Goal: Task Accomplishment & Management: Manage account settings

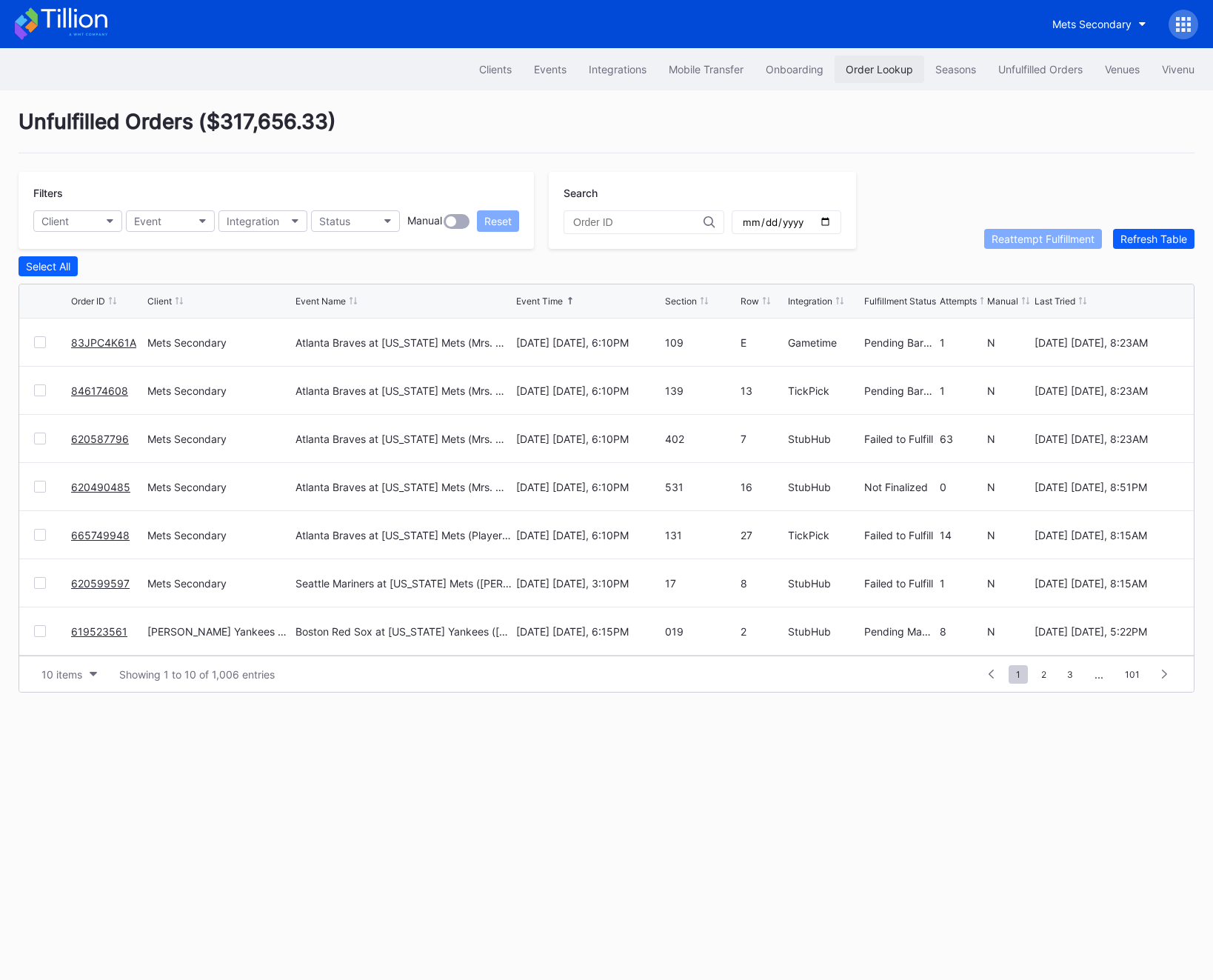
click at [886, 73] on div "Order Lookup" at bounding box center [880, 69] width 68 height 13
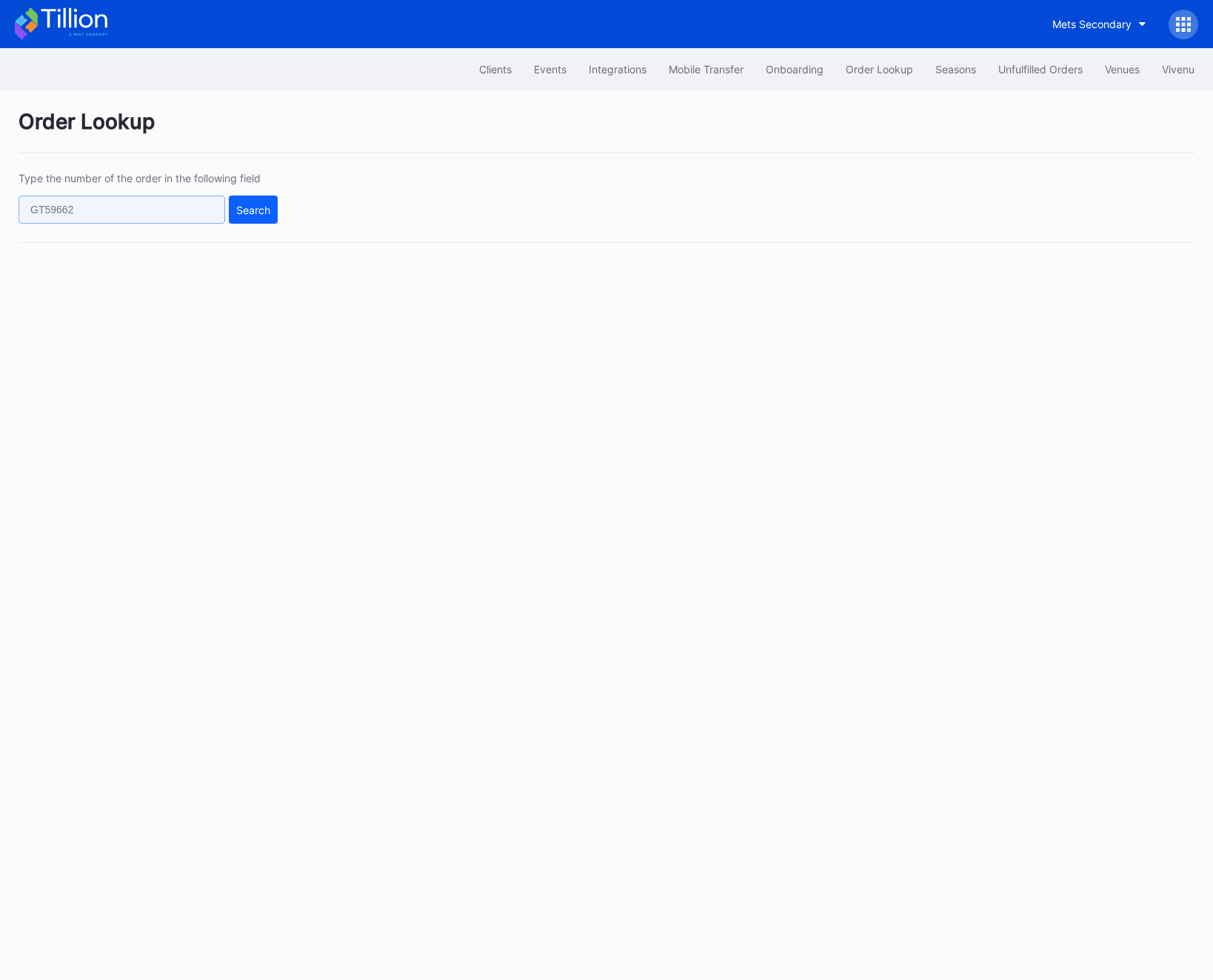
click at [85, 202] on input "text" at bounding box center [122, 209] width 206 height 28
paste input "9ZTQ1LO0VA"
type input "9ZTQ1LO0VA"
click at [254, 206] on div "Search" at bounding box center [253, 209] width 34 height 13
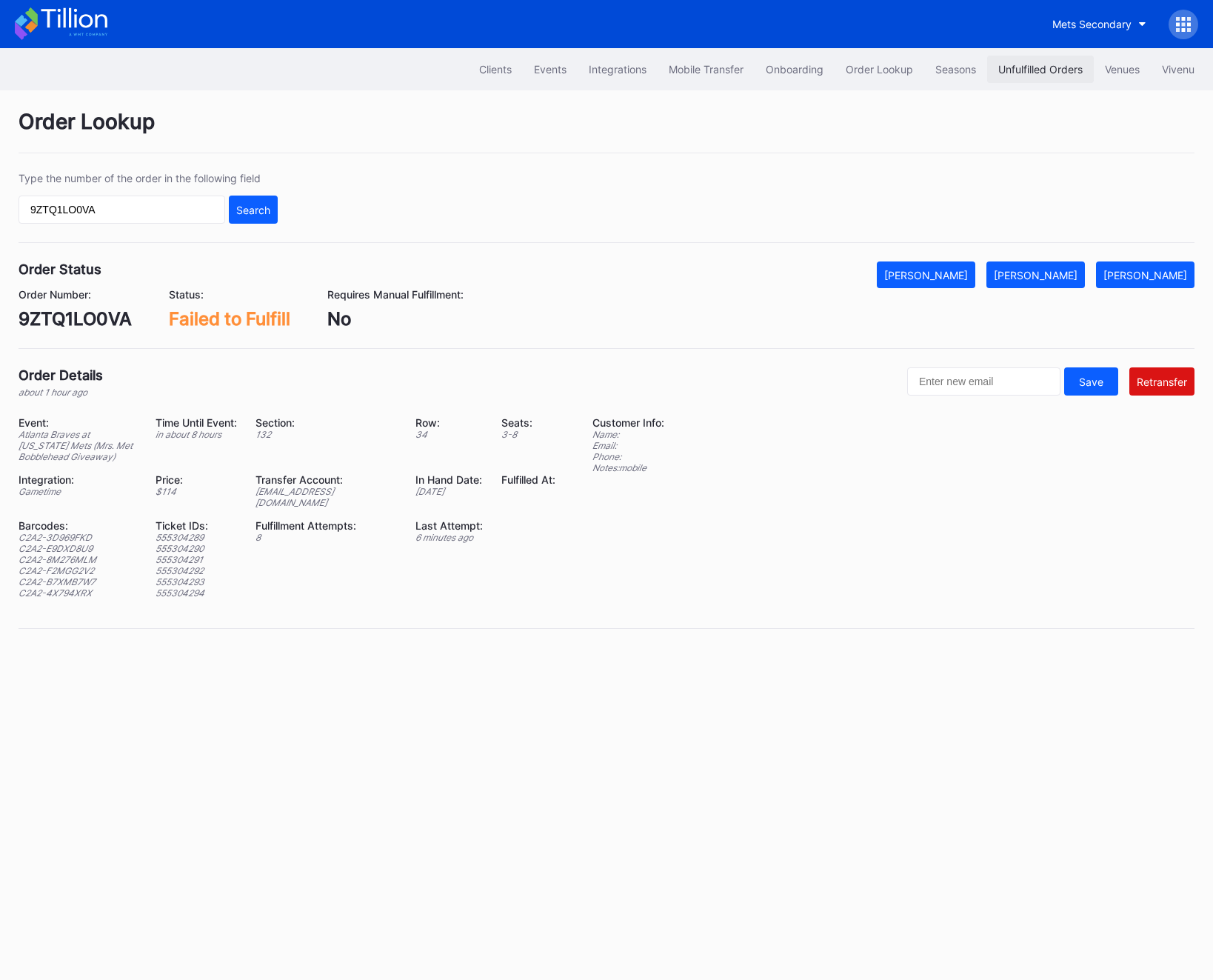
click at [1010, 71] on div "Unfulfilled Orders" at bounding box center [1041, 69] width 85 height 13
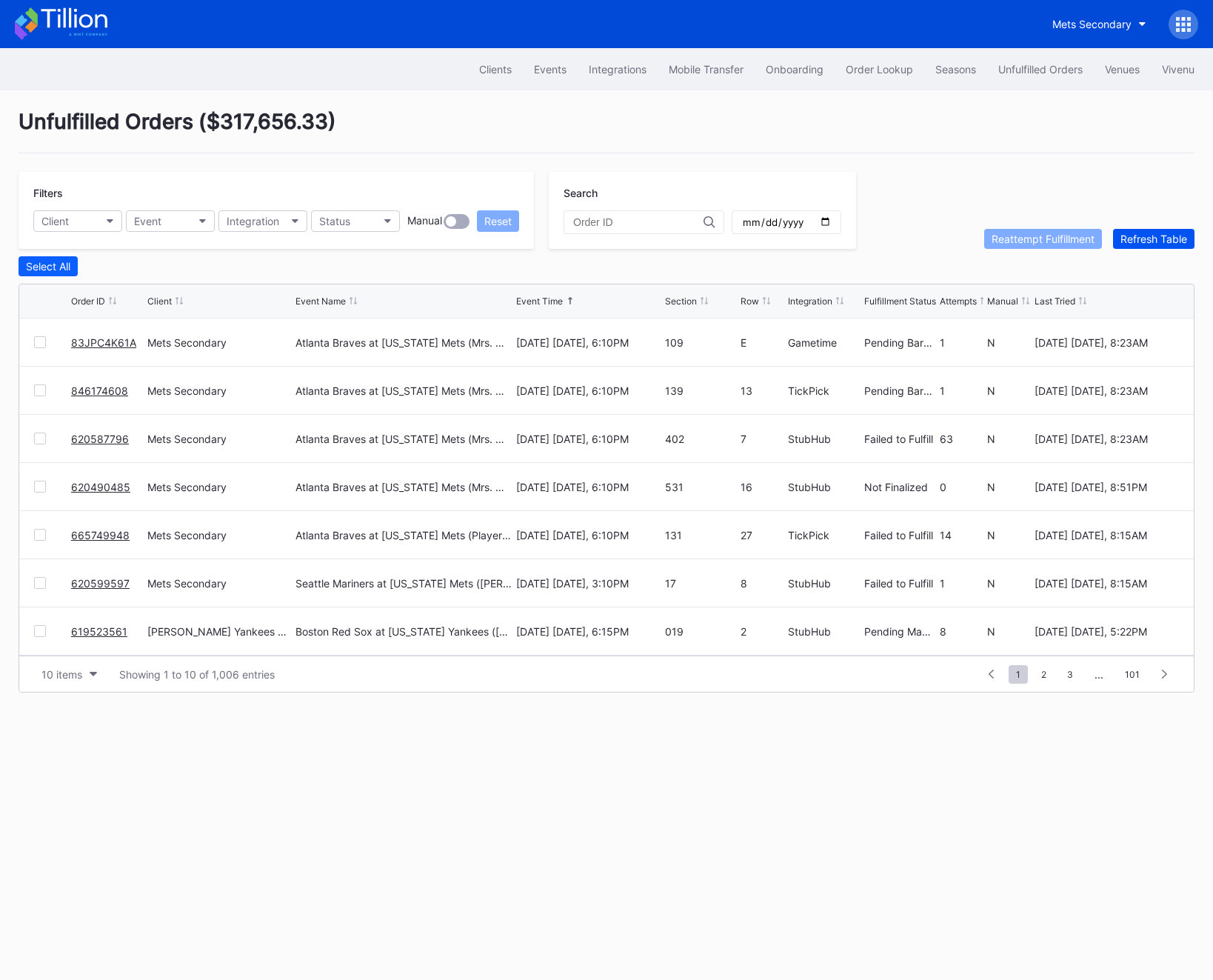
click at [1148, 239] on div "Refresh Table" at bounding box center [1153, 238] width 67 height 13
click at [65, 342] on div at bounding box center [52, 342] width 37 height 12
click at [79, 342] on link "9ZTQ1LO0VA" at bounding box center [104, 342] width 67 height 13
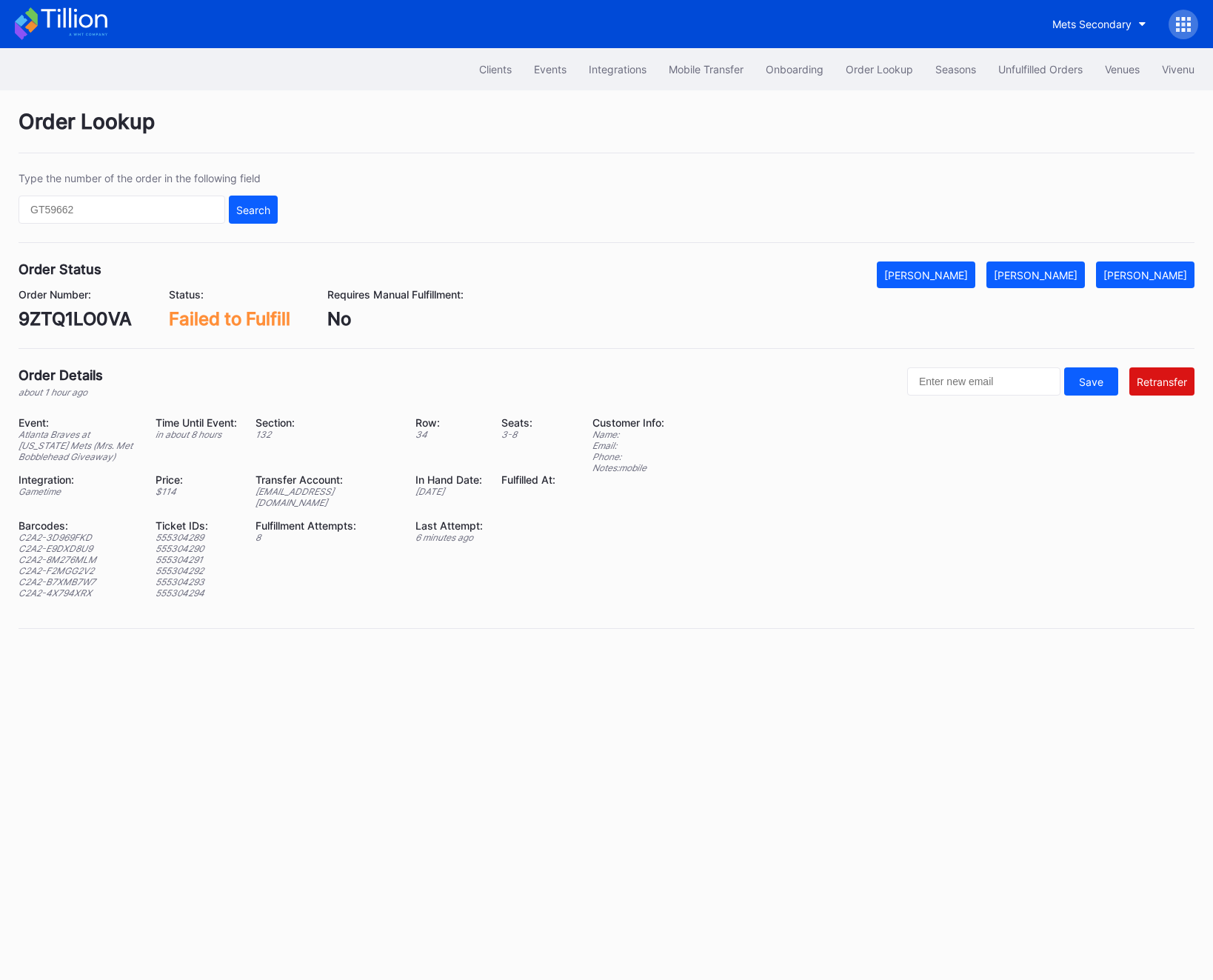
click at [65, 531] on div "C2A2-3D969FKD" at bounding box center [78, 536] width 119 height 11
copy div "C2A2-3D969FKD"
click at [77, 531] on div "C2A2-3D969FKD" at bounding box center [78, 536] width 119 height 11
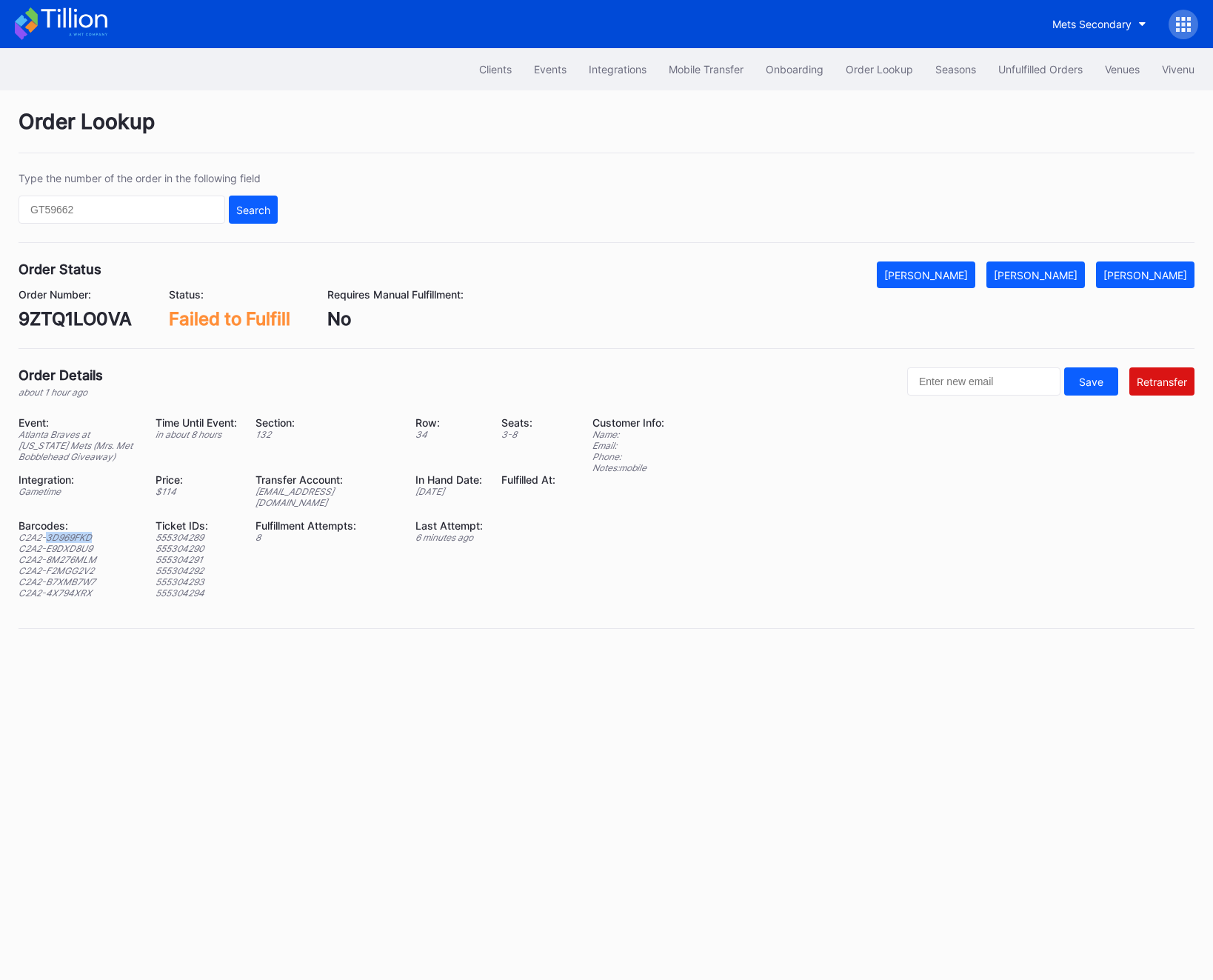
click at [77, 531] on div "C2A2-3D969FKD" at bounding box center [78, 536] width 119 height 11
click at [75, 543] on div "C2A2-E9DXD8U9" at bounding box center [78, 548] width 119 height 11
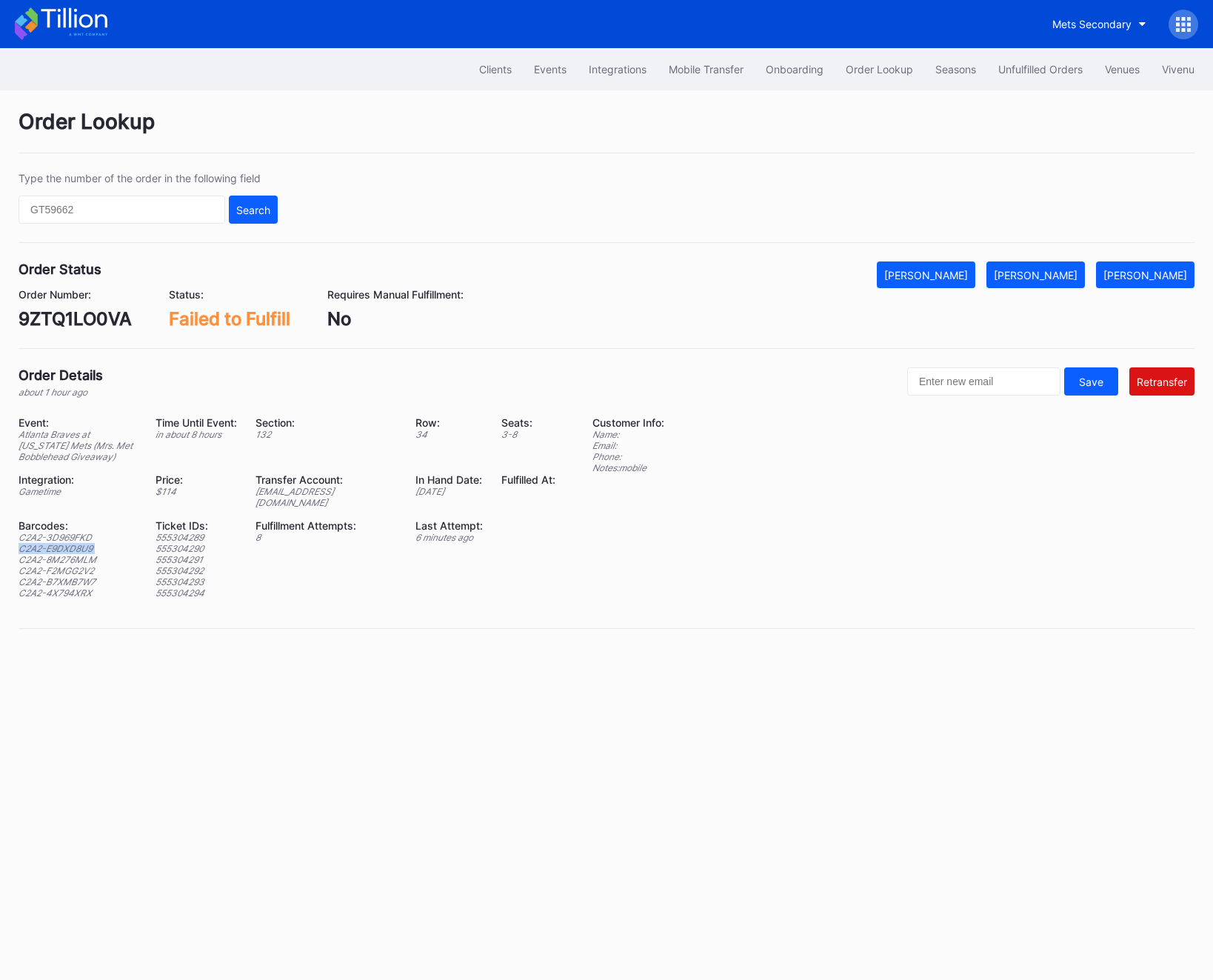
copy div "C2A2-E9DXD8U9"
click at [42, 554] on div "C2A2-8M276MLM" at bounding box center [78, 559] width 119 height 11
copy div "C2A2-8M276MLM"
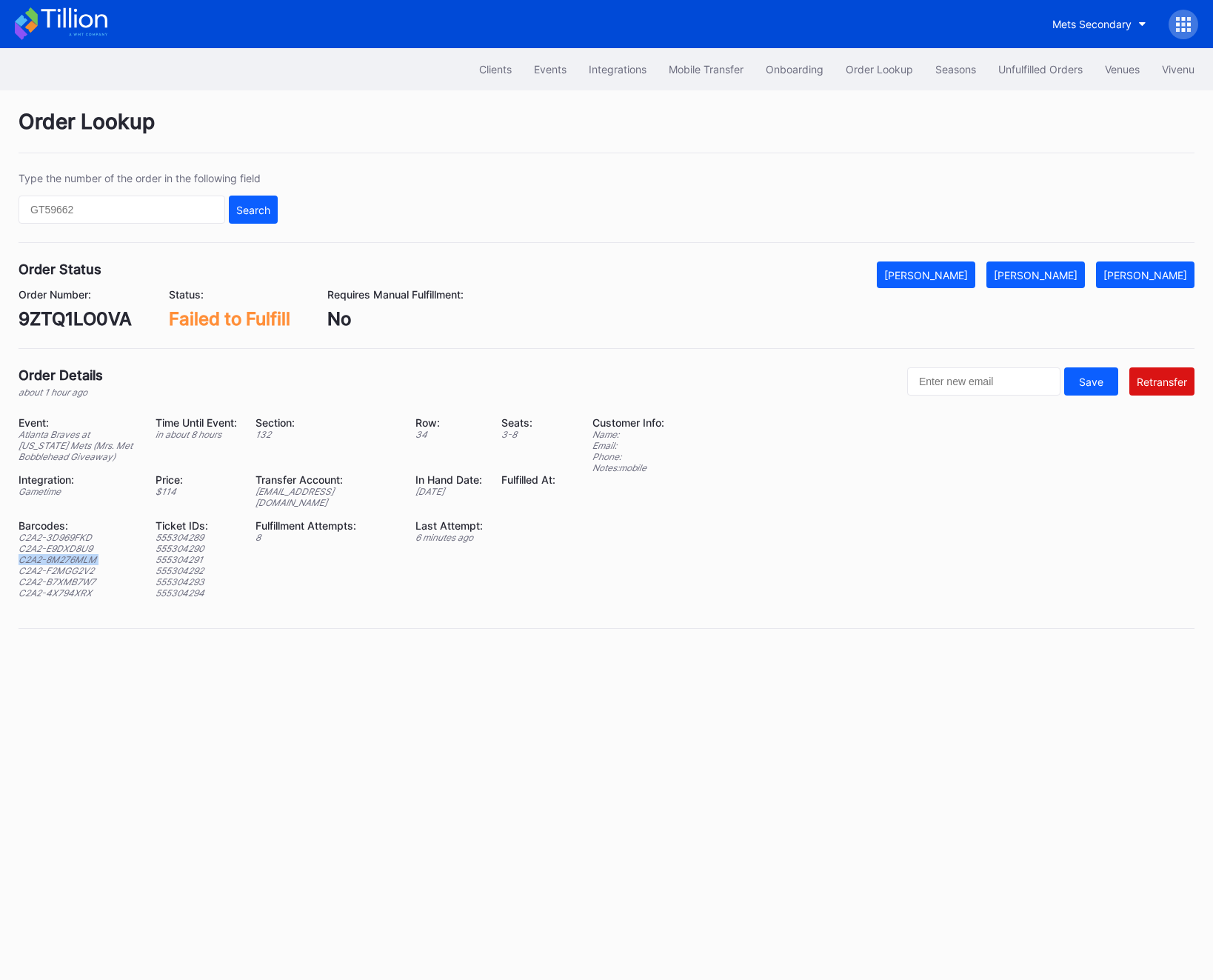
click at [56, 565] on div "C2A2-F2MGG2V2" at bounding box center [78, 570] width 119 height 11
copy div "C2A2-F2MGG2V2"
click at [62, 576] on div "C2A2-B7XMB7W7" at bounding box center [78, 581] width 119 height 11
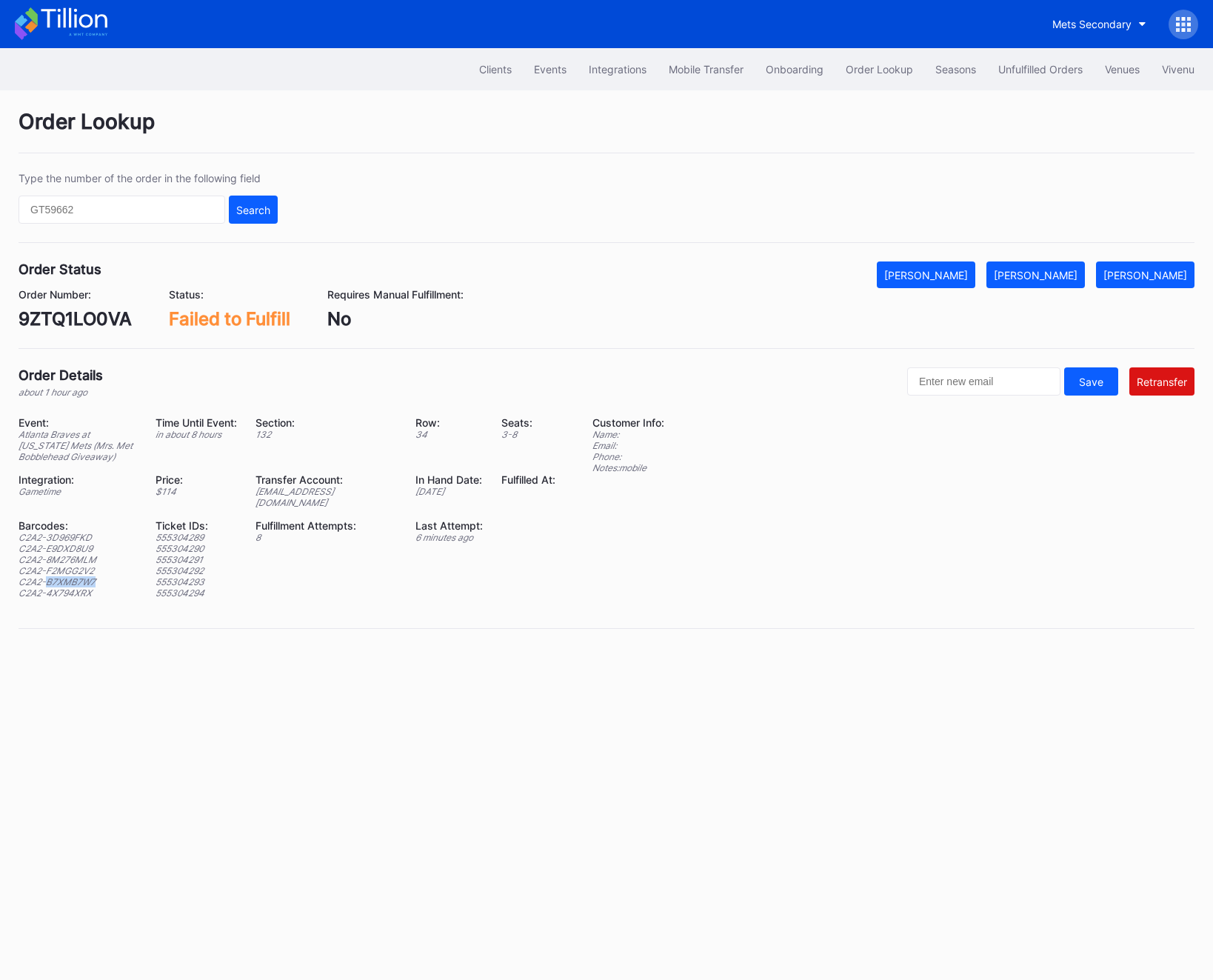
click at [62, 576] on div "C2A2-B7XMB7W7" at bounding box center [78, 581] width 119 height 11
copy div "C2A2-B7XMB7W7"
click at [74, 587] on div "C2A2-4X794XRX" at bounding box center [78, 592] width 119 height 11
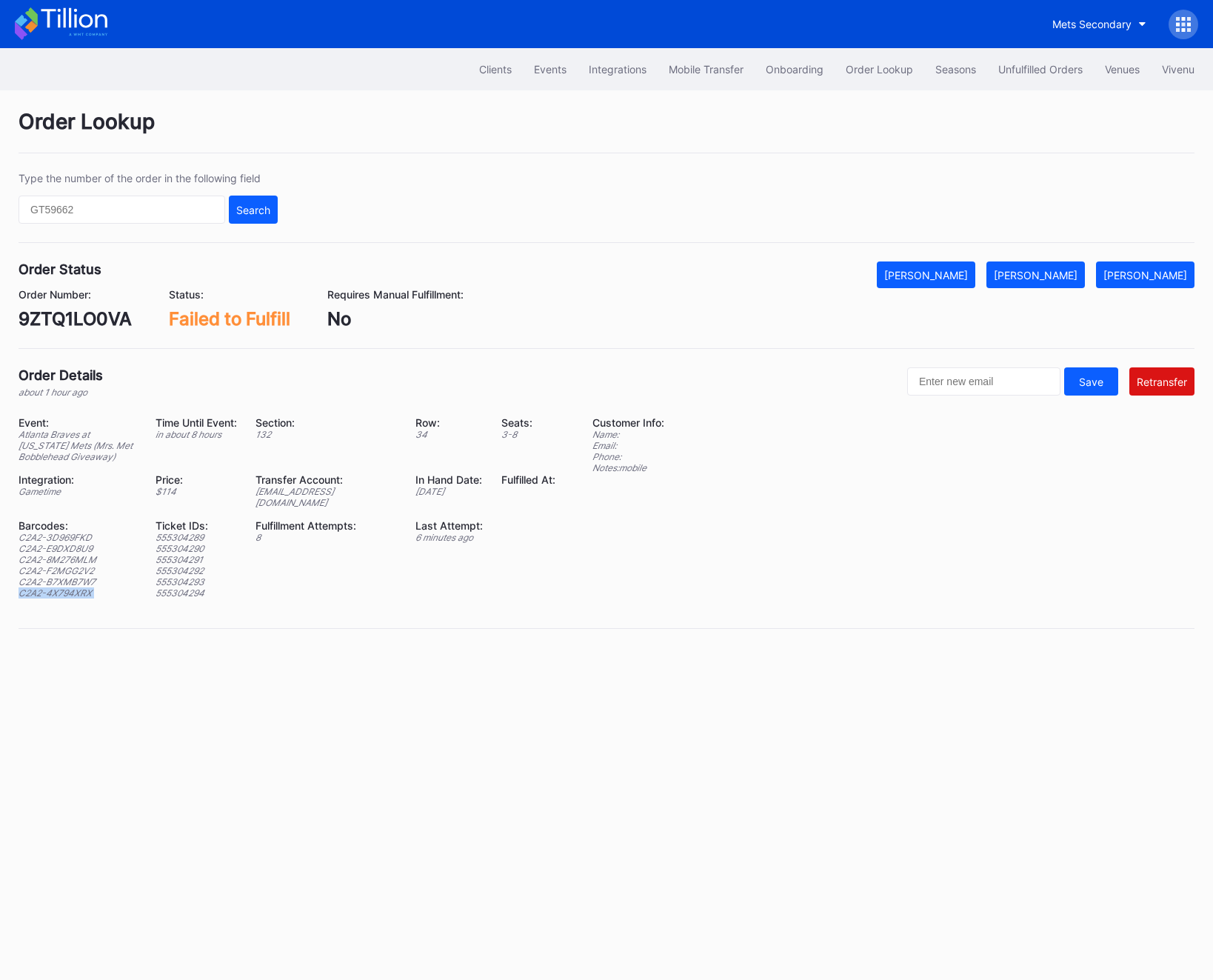
click at [74, 587] on div "C2A2-4X794XRX" at bounding box center [78, 592] width 119 height 11
copy div "C2A2-4X794XRX"
click at [40, 311] on div "9ZTQ1LO0VA" at bounding box center [76, 319] width 114 height 22
copy div "9ZTQ1LO0VA"
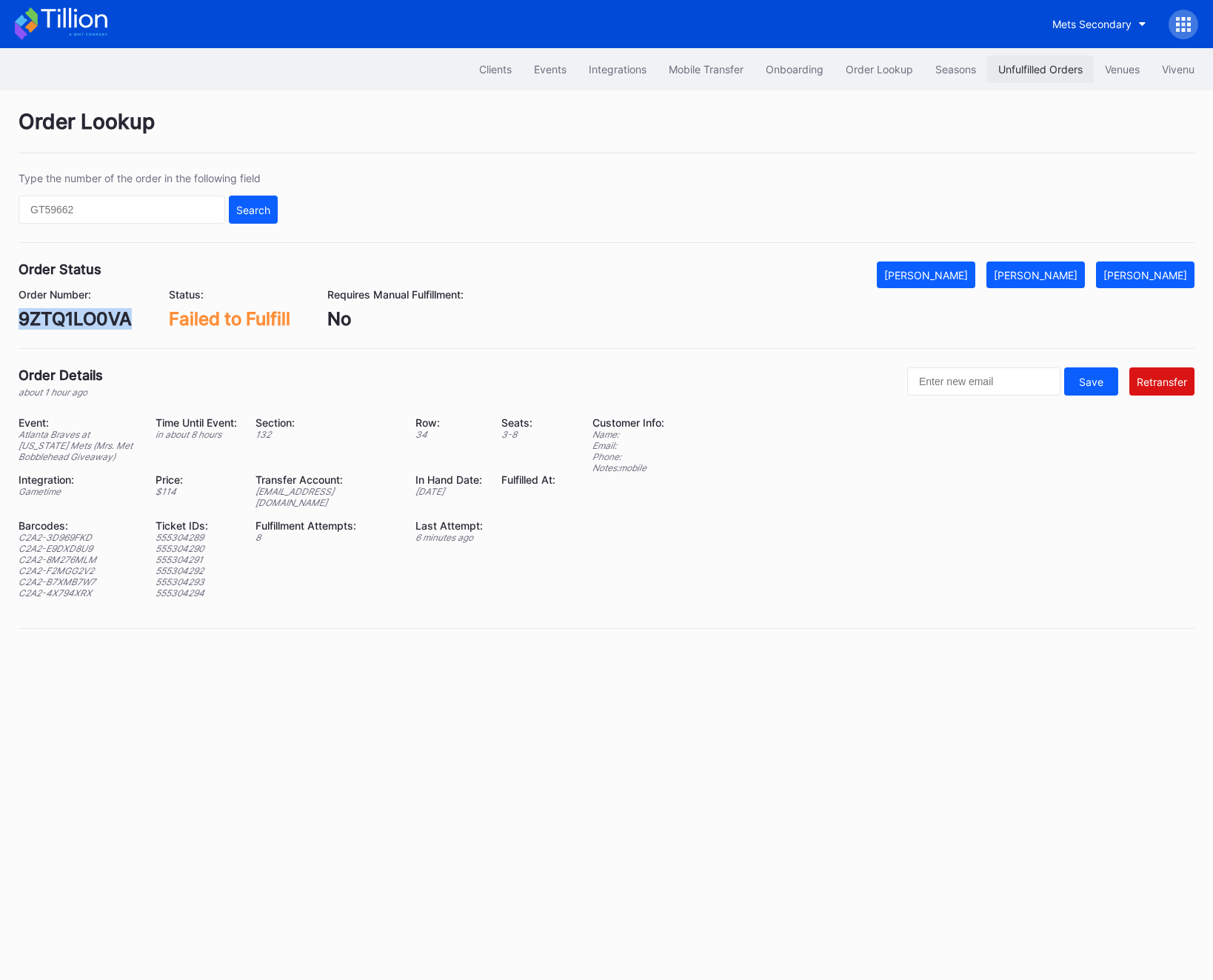
click at [1042, 70] on div "Unfulfilled Orders" at bounding box center [1041, 69] width 85 height 13
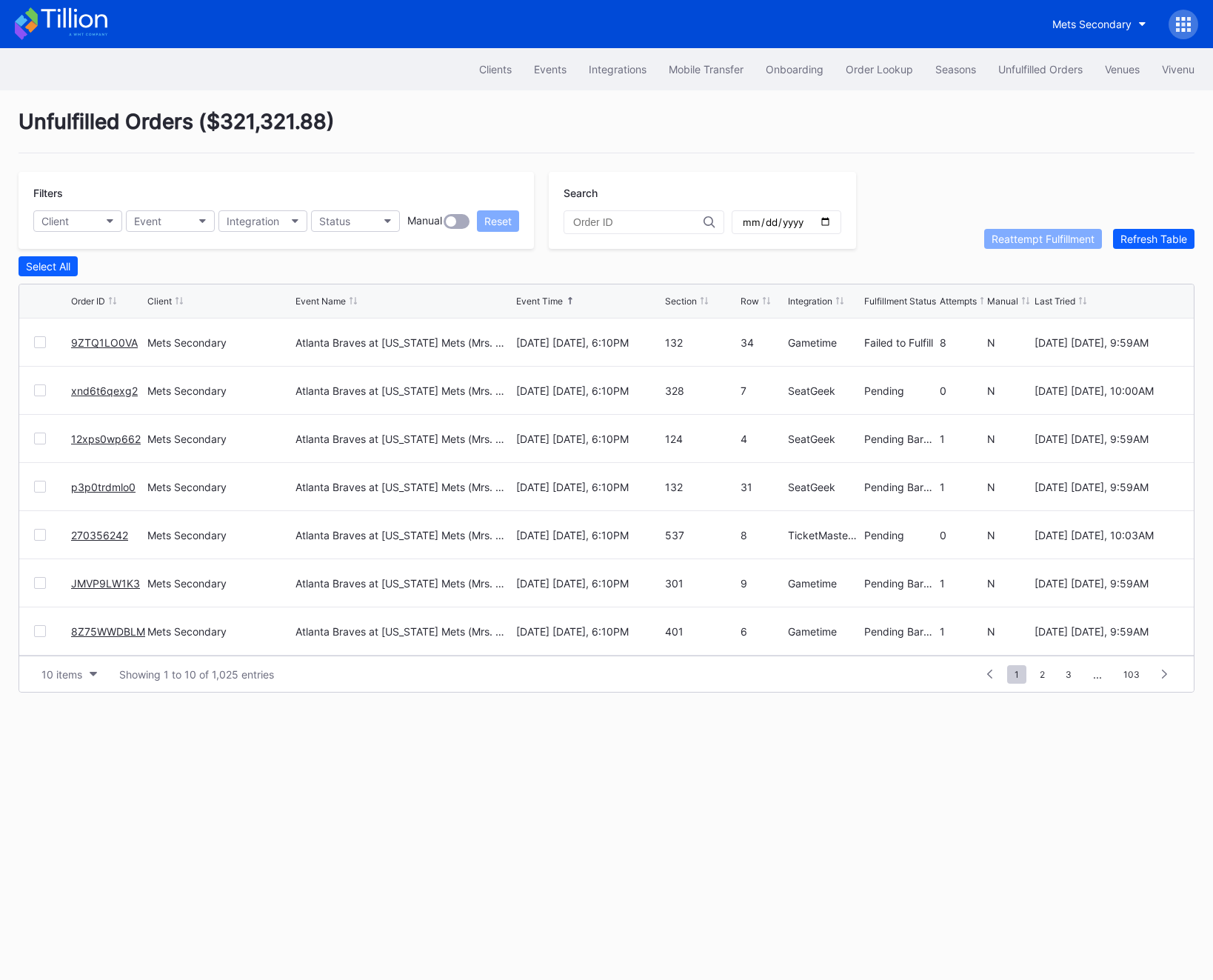
click at [1042, 70] on div "Unfulfilled Orders" at bounding box center [1041, 69] width 85 height 13
click at [37, 343] on div at bounding box center [40, 342] width 12 height 12
click at [1031, 241] on div "Reattempt Fulfillment" at bounding box center [1043, 238] width 103 height 13
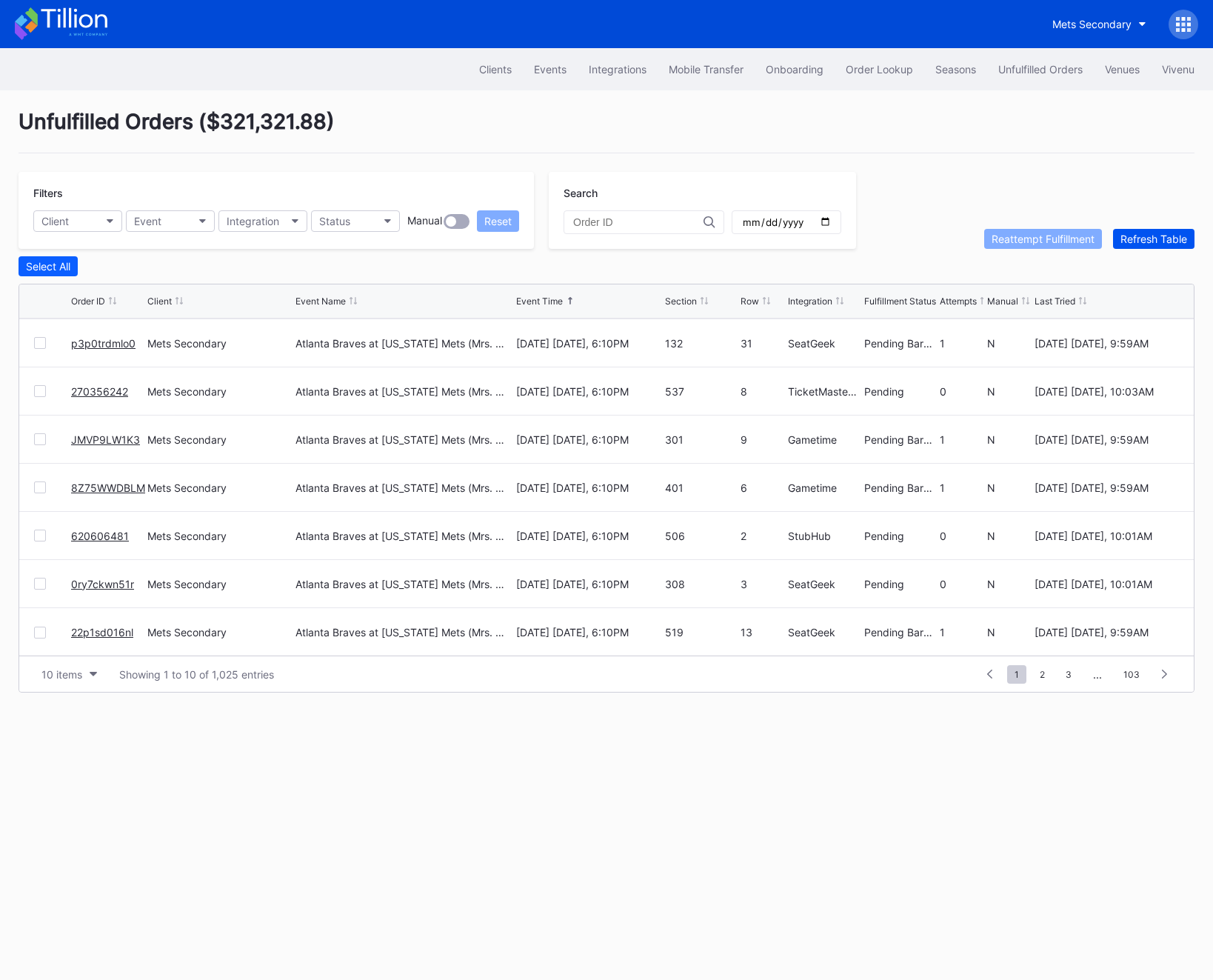
click at [1159, 235] on div "Refresh Table" at bounding box center [1153, 238] width 67 height 13
click at [1182, 232] on div "Refresh Table" at bounding box center [1153, 238] width 67 height 13
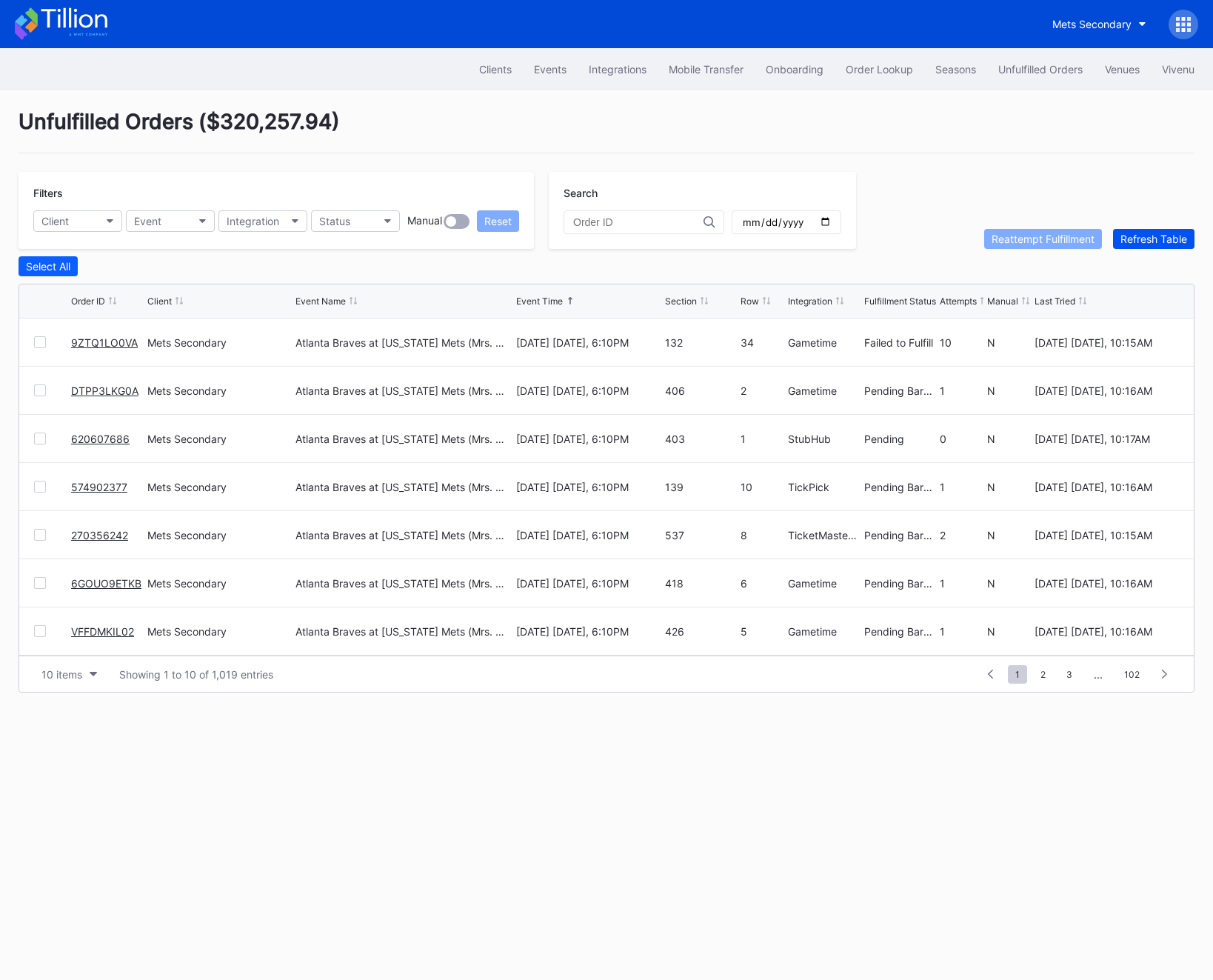
click at [1182, 232] on div "Refresh Table" at bounding box center [1153, 238] width 67 height 13
click at [43, 393] on div at bounding box center [40, 391] width 12 height 12
click at [1027, 230] on button "Reattempt Fulfillment" at bounding box center [1043, 239] width 118 height 20
click at [1177, 240] on div "Refresh Table" at bounding box center [1153, 238] width 67 height 13
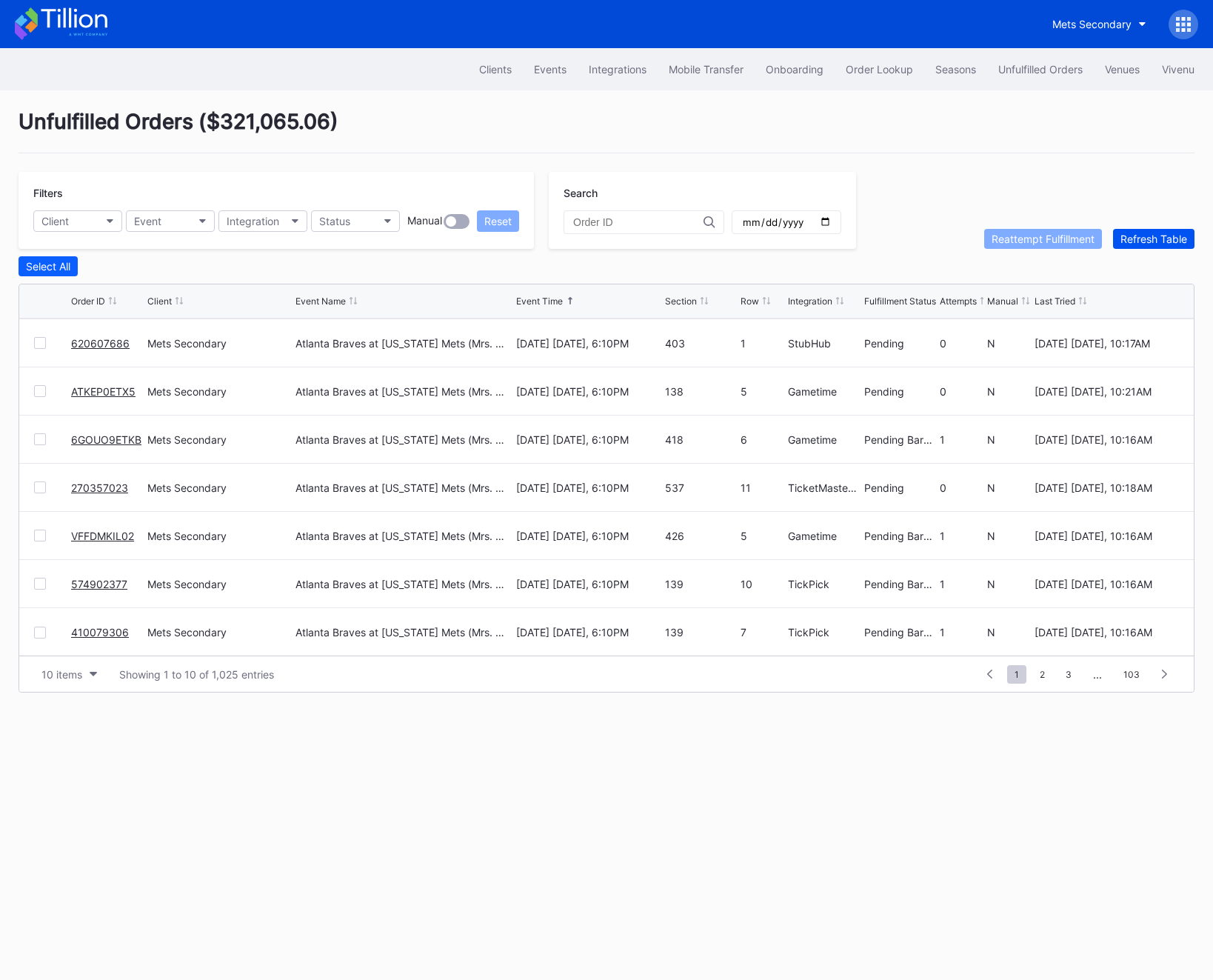
scroll to position [0, 0]
click at [114, 343] on link "9ZTQ1LO0VA" at bounding box center [104, 342] width 67 height 13
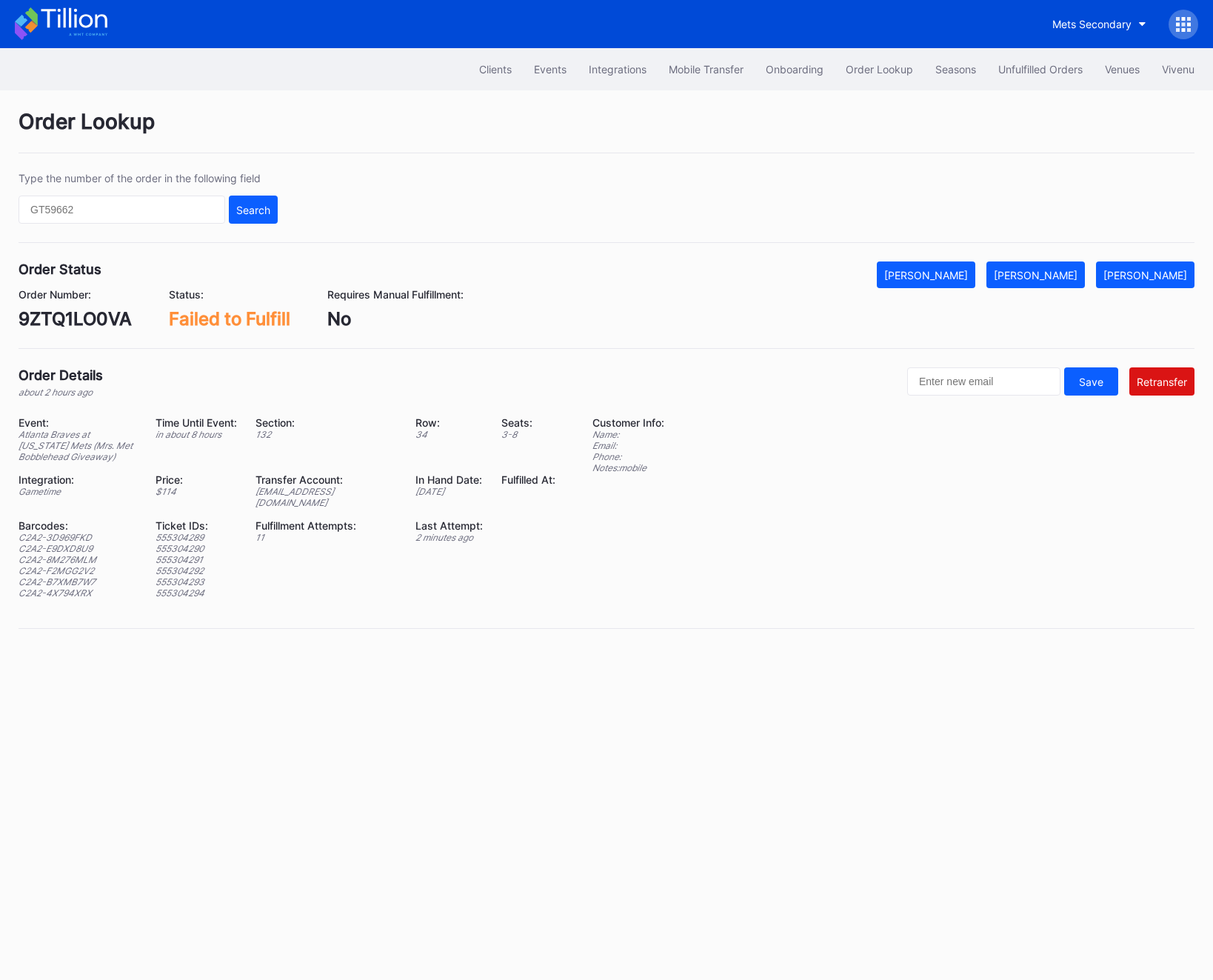
click at [66, 322] on div "9ZTQ1LO0VA" at bounding box center [76, 319] width 114 height 22
copy div "9ZTQ1LO0VA"
click at [1053, 274] on div "[PERSON_NAME]" at bounding box center [1036, 275] width 84 height 13
click at [1025, 77] on button "Unfulfilled Orders" at bounding box center [1040, 69] width 107 height 27
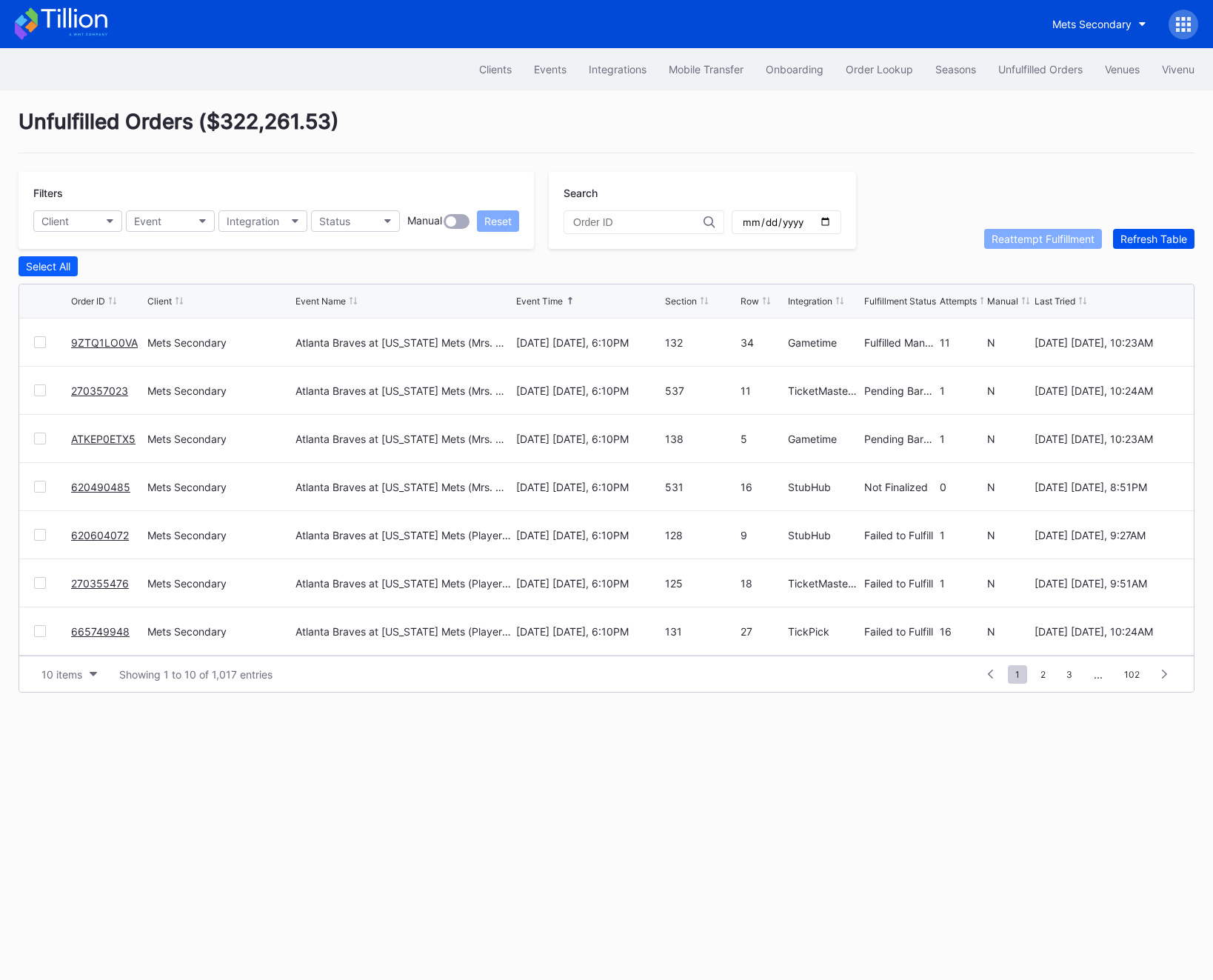
click at [1145, 229] on button "Refresh Table" at bounding box center [1154, 239] width 82 height 20
click at [123, 582] on link "665749948" at bounding box center [100, 583] width 59 height 13
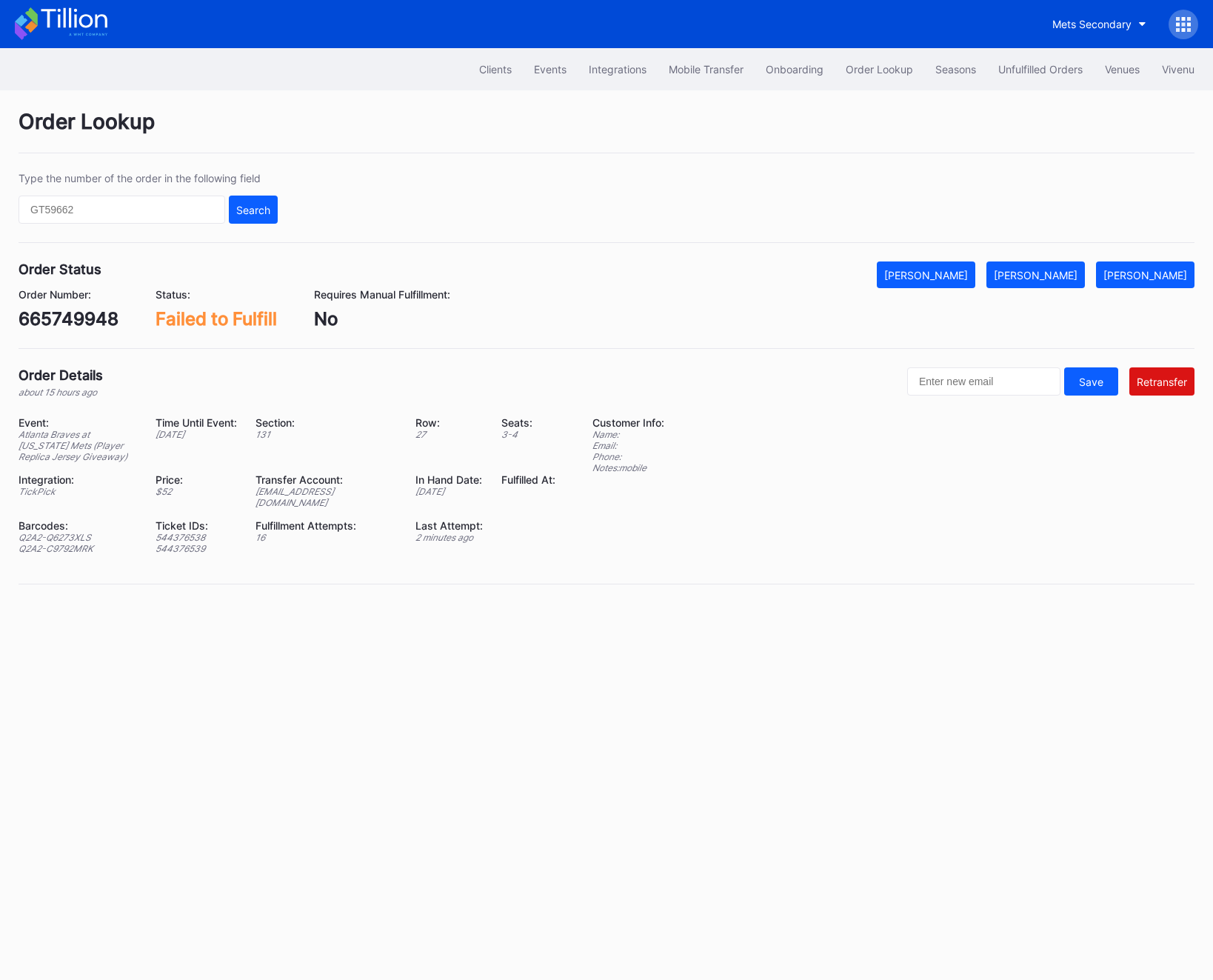
click at [317, 490] on div "ed-8334784@eventdynamic.com" at bounding box center [326, 496] width 142 height 22
copy div "ed-8334784@eventdynamic.com"
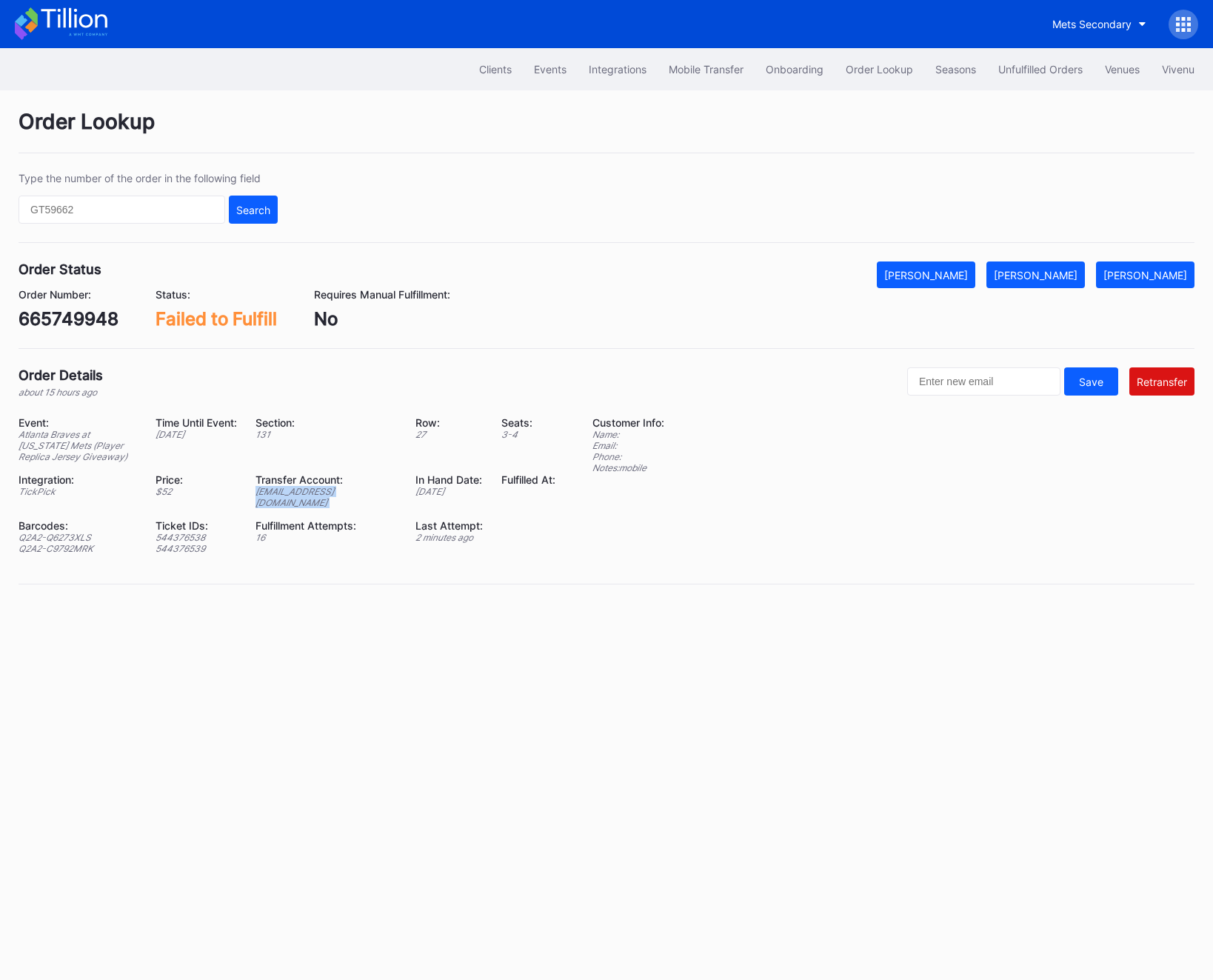
click at [284, 491] on div "ed-8334784@eventdynamic.com" at bounding box center [326, 496] width 142 height 22
click at [1033, 69] on div "Unfulfilled Orders" at bounding box center [1041, 69] width 85 height 13
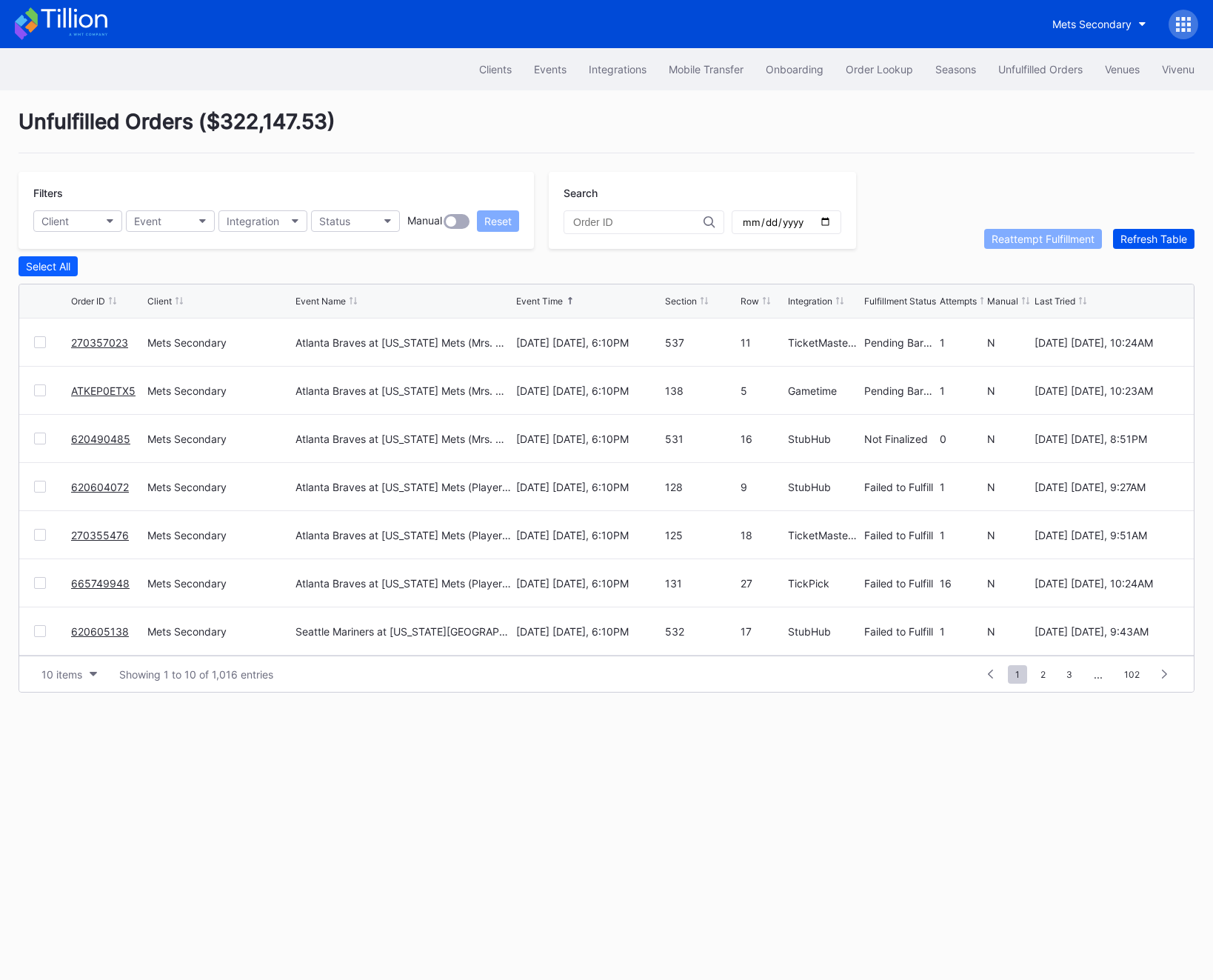
click at [1145, 243] on div "Refresh Table" at bounding box center [1153, 238] width 67 height 13
click at [39, 435] on div at bounding box center [40, 440] width 12 height 12
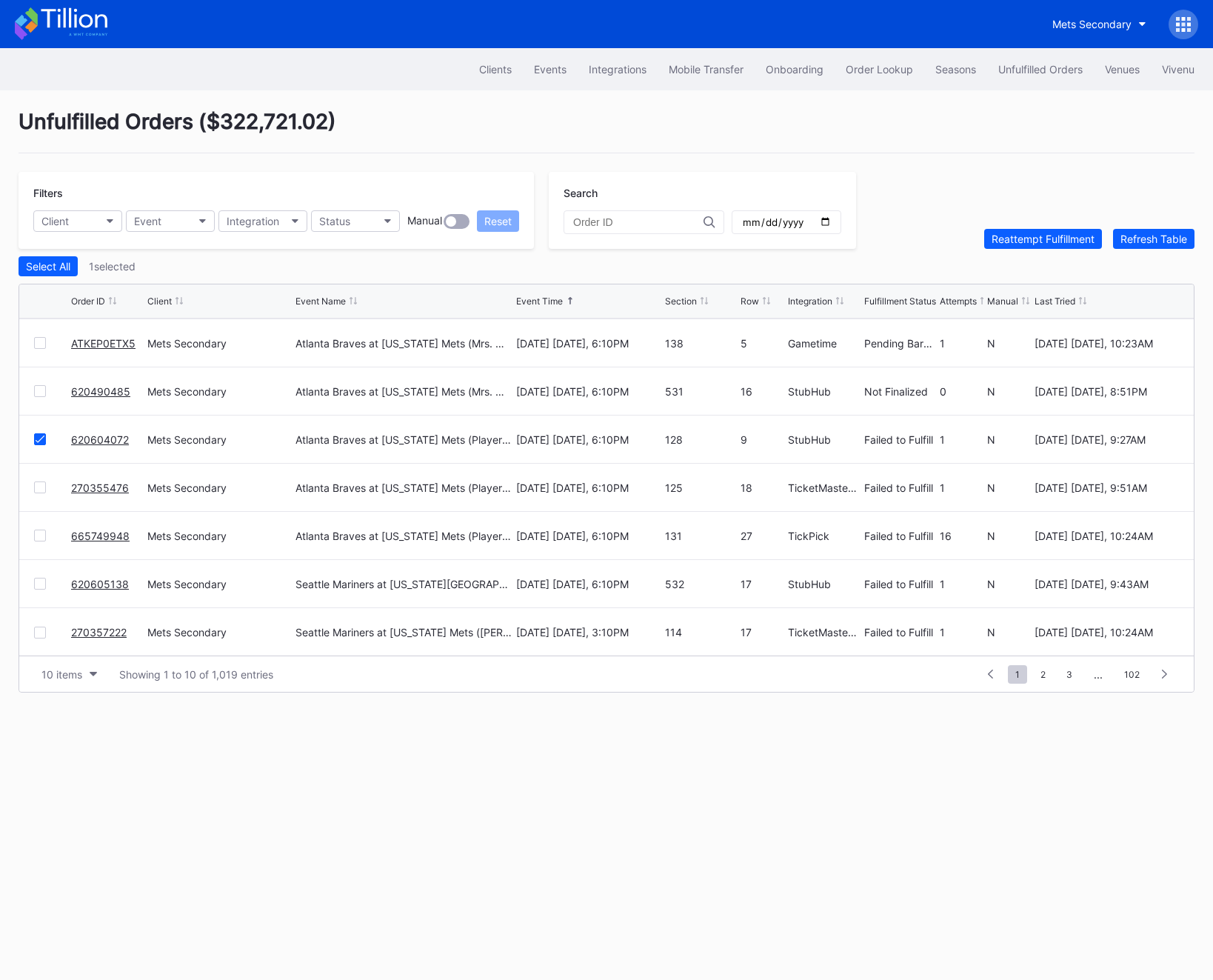
click at [39, 490] on div at bounding box center [40, 488] width 12 height 12
click at [39, 536] on div at bounding box center [40, 535] width 12 height 12
click at [39, 589] on div "620605138 Mets Secondary Seattle Mariners at New York Mets (Shea Stadium Replic…" at bounding box center [606, 584] width 1174 height 48
click at [39, 584] on div at bounding box center [40, 584] width 12 height 12
click at [39, 627] on div at bounding box center [40, 633] width 12 height 12
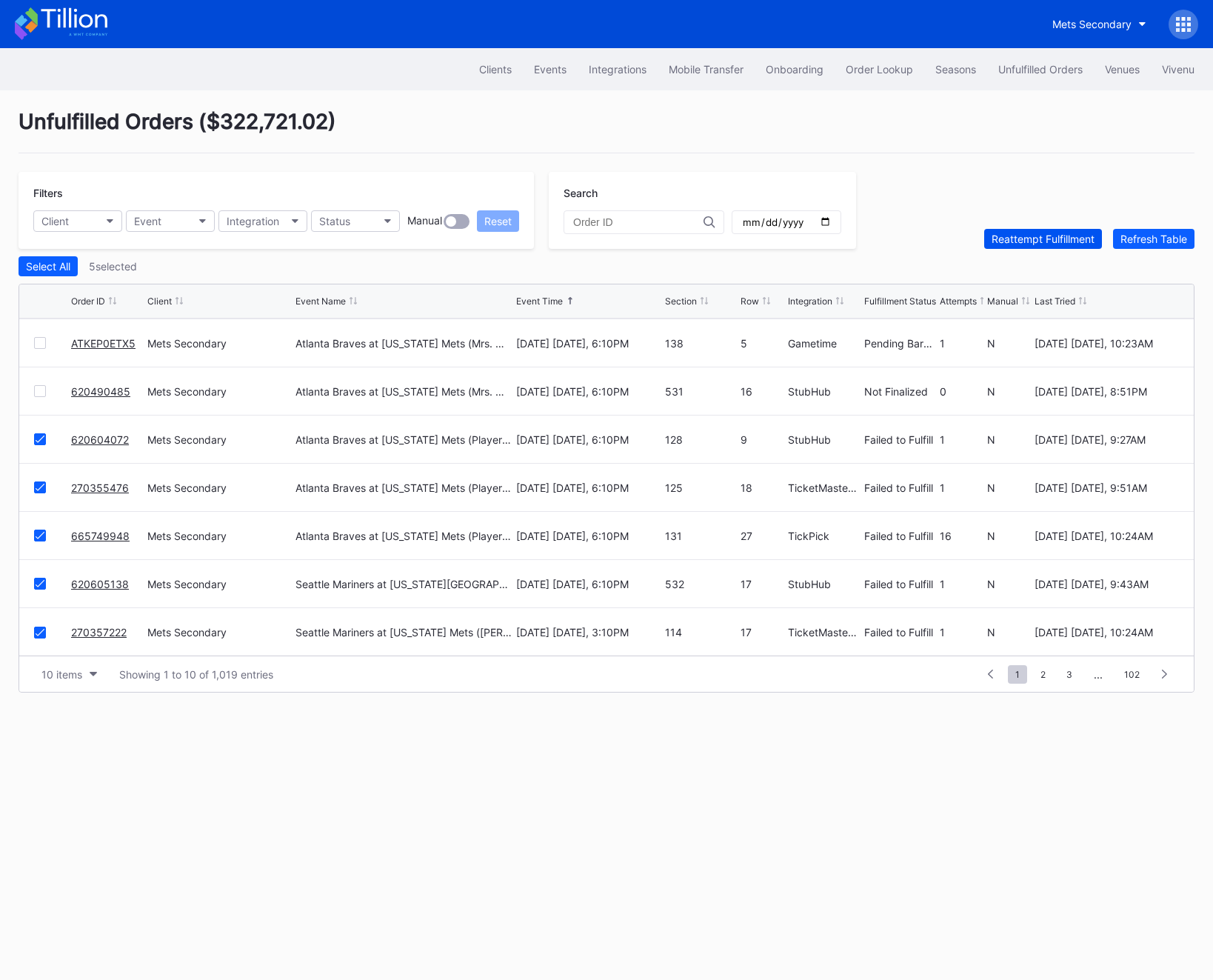
click at [1066, 240] on div "Reattempt Fulfillment" at bounding box center [1043, 238] width 103 height 13
click at [1151, 243] on div "Refresh Table" at bounding box center [1153, 238] width 67 height 13
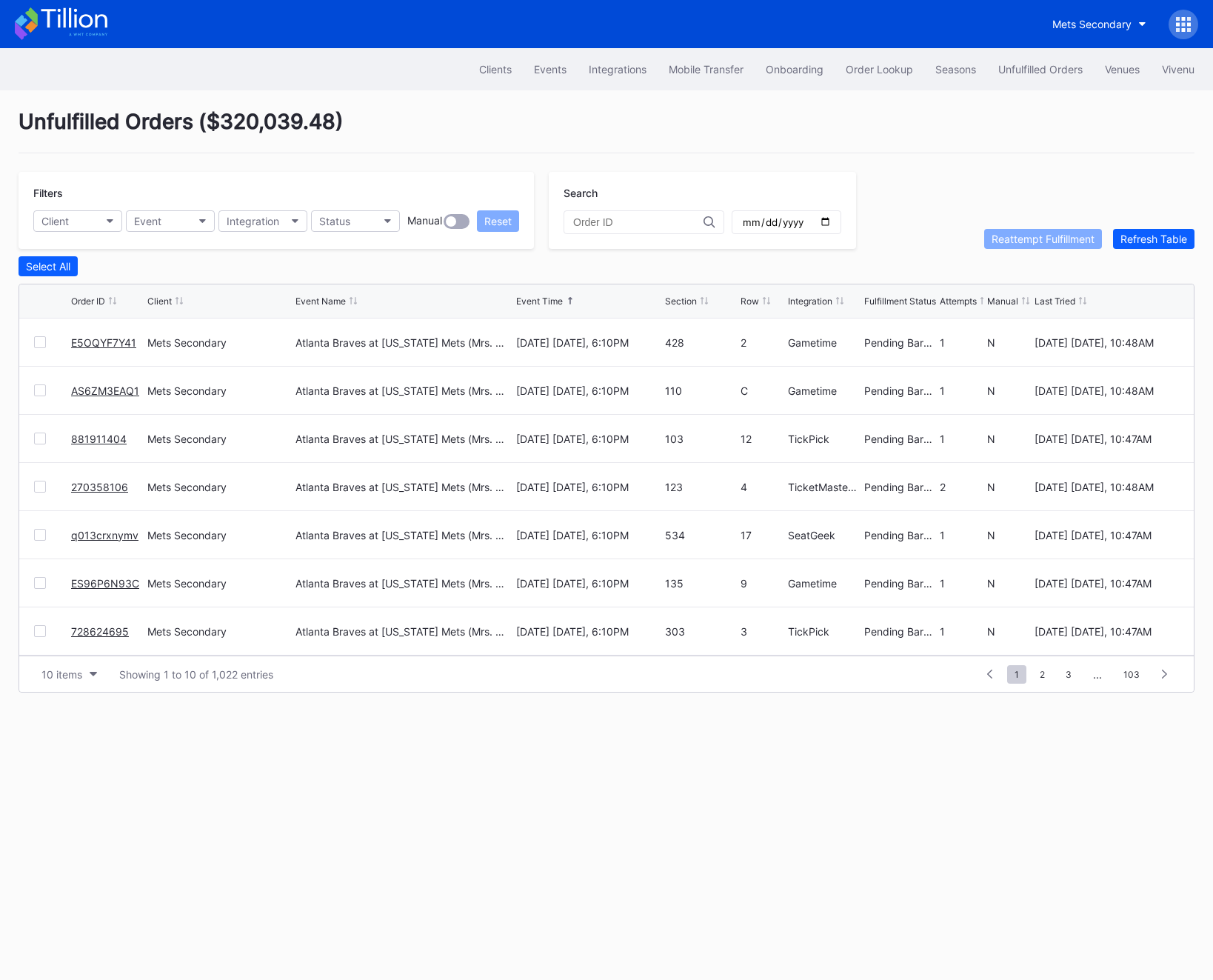
scroll to position [144, 0]
click at [77, 215] on button "Client" at bounding box center [77, 221] width 89 height 22
click at [188, 217] on button "Event" at bounding box center [169, 221] width 89 height 22
click at [359, 225] on button "Status" at bounding box center [355, 221] width 89 height 22
click at [542, 67] on div "Events" at bounding box center [550, 69] width 33 height 13
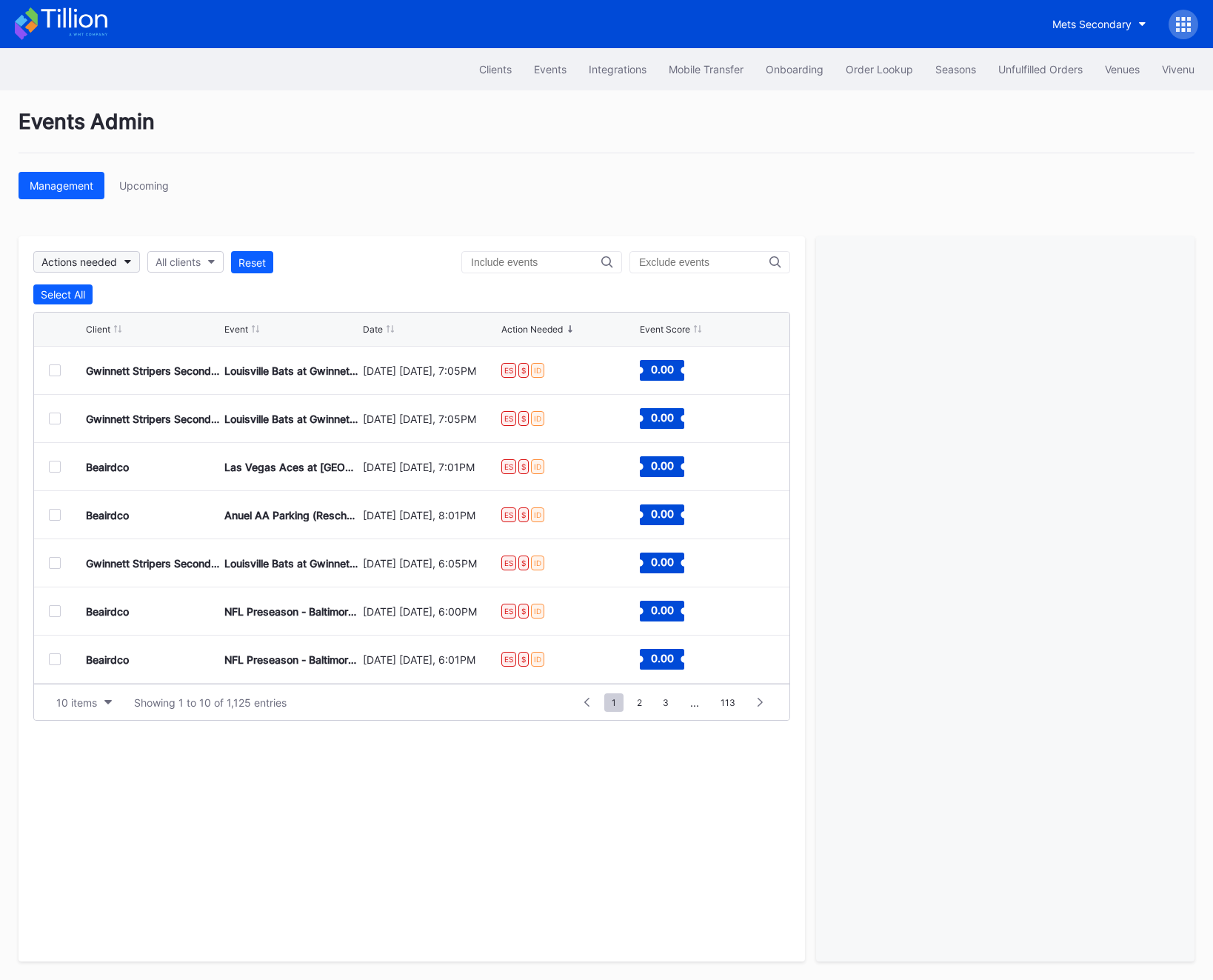
click at [113, 264] on div "Actions needed" at bounding box center [80, 261] width 76 height 13
click at [106, 405] on div "Missing integration IDs" at bounding box center [123, 400] width 110 height 13
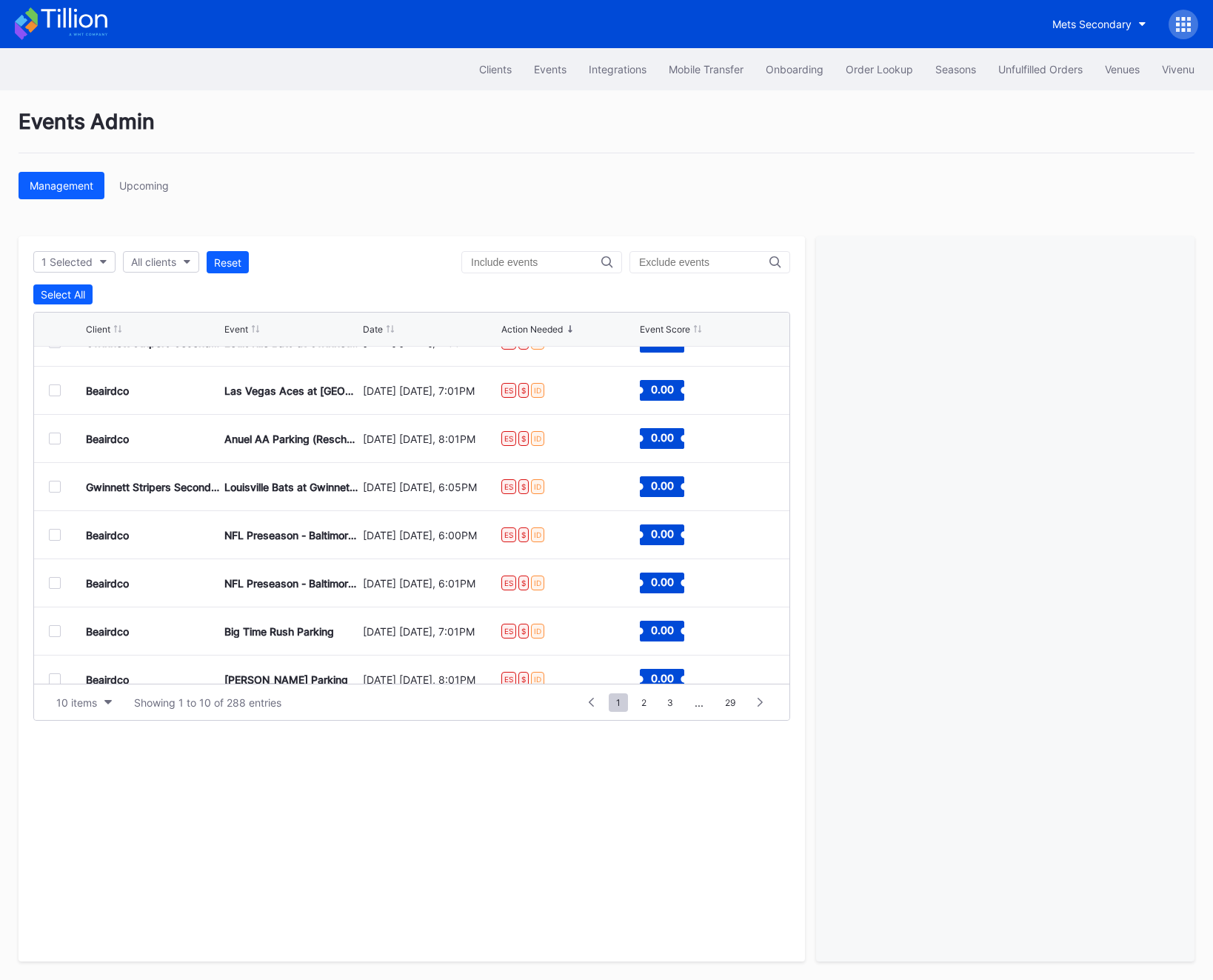
scroll to position [145, 0]
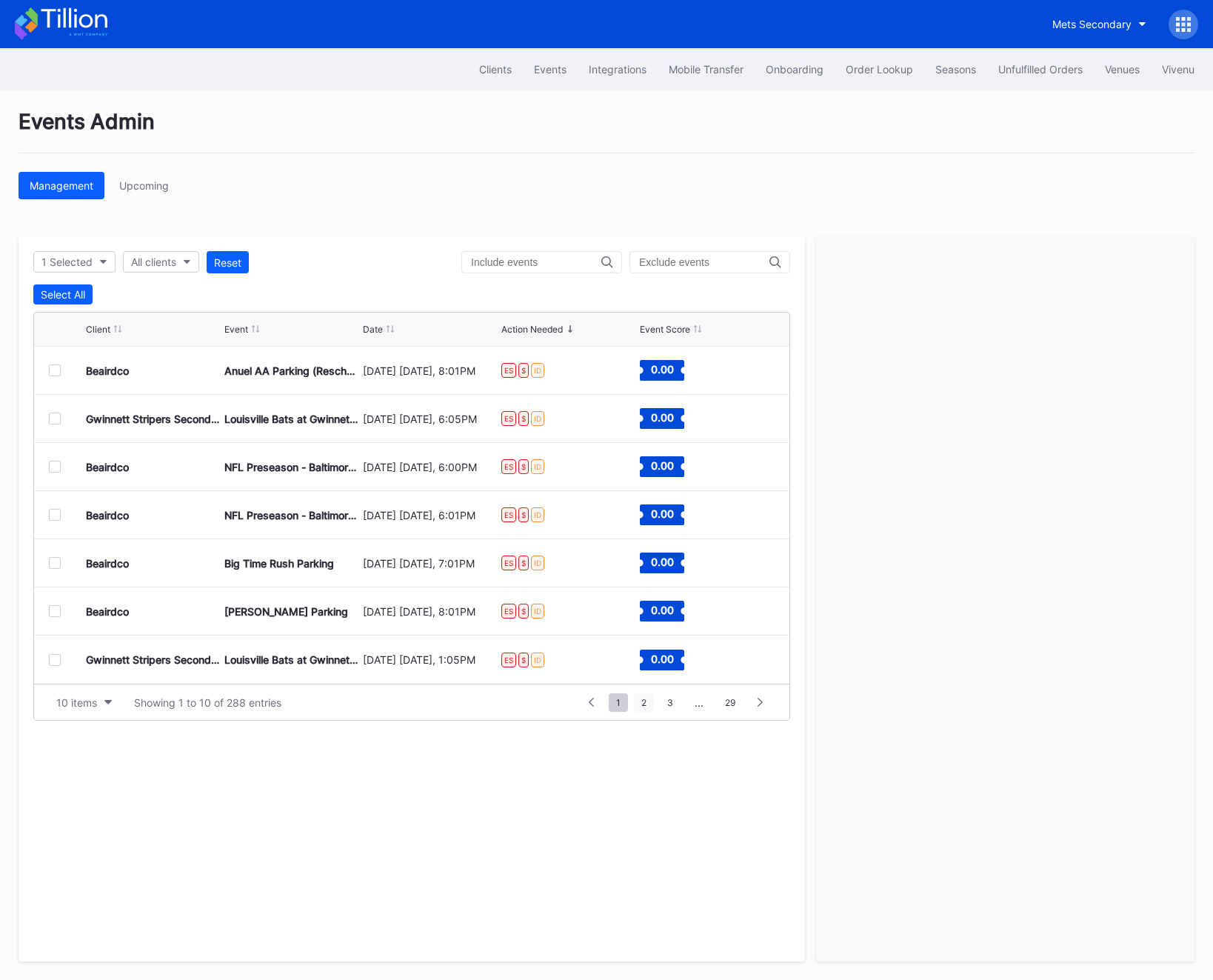
click at [644, 707] on span "2" at bounding box center [644, 702] width 20 height 19
click at [650, 703] on span "3" at bounding box center [643, 702] width 21 height 19
click at [647, 709] on span "4" at bounding box center [644, 702] width 21 height 19
click at [638, 707] on span "5" at bounding box center [645, 702] width 20 height 19
click at [638, 706] on span "6" at bounding box center [645, 702] width 20 height 19
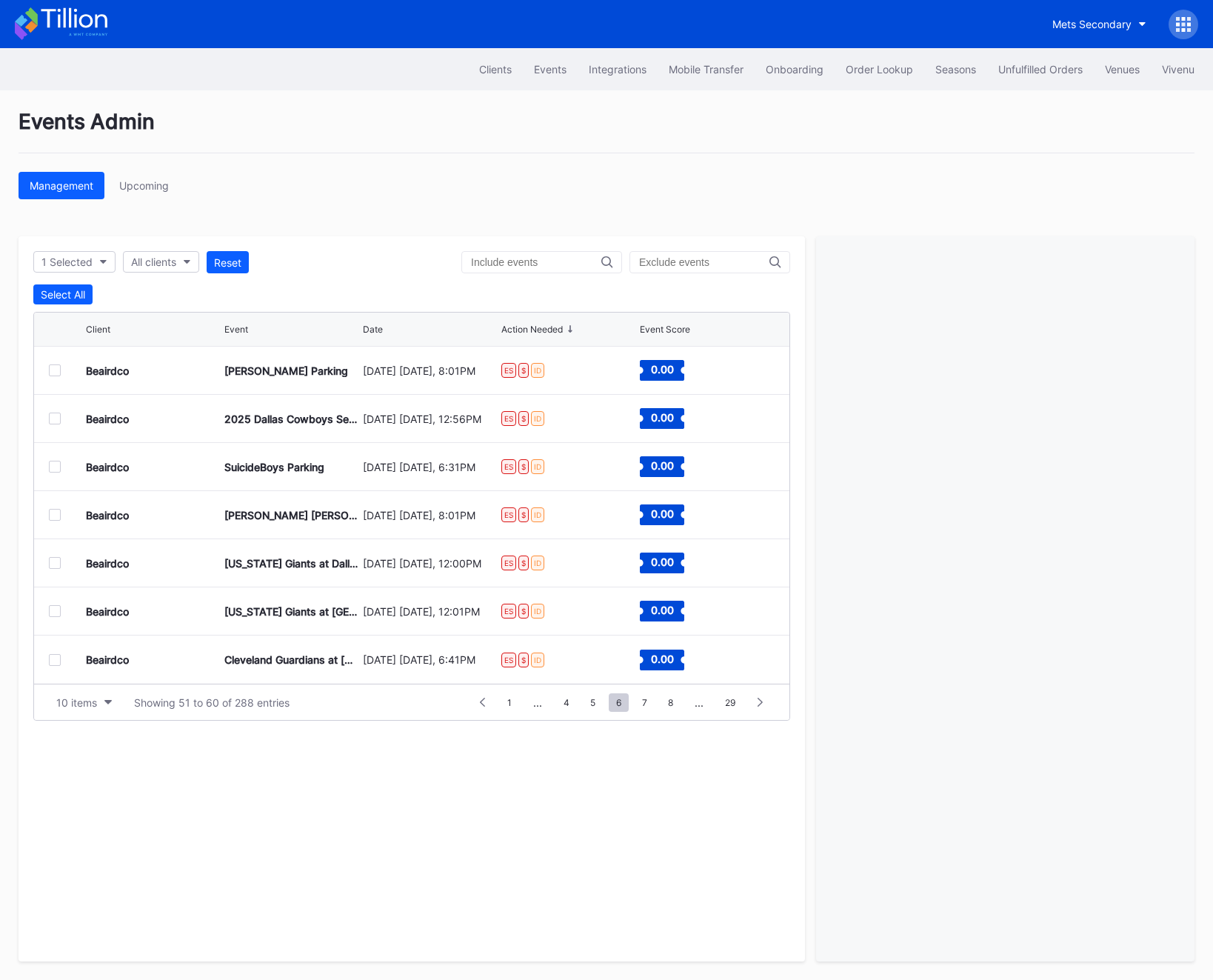
click at [644, 711] on div "1 ... 4 5 6 7 8 ... 29" at bounding box center [622, 702] width 307 height 21
click at [644, 703] on span "7" at bounding box center [645, 702] width 20 height 19
click at [647, 702] on span "8" at bounding box center [645, 702] width 20 height 19
click at [644, 702] on span "9" at bounding box center [640, 702] width 20 height 19
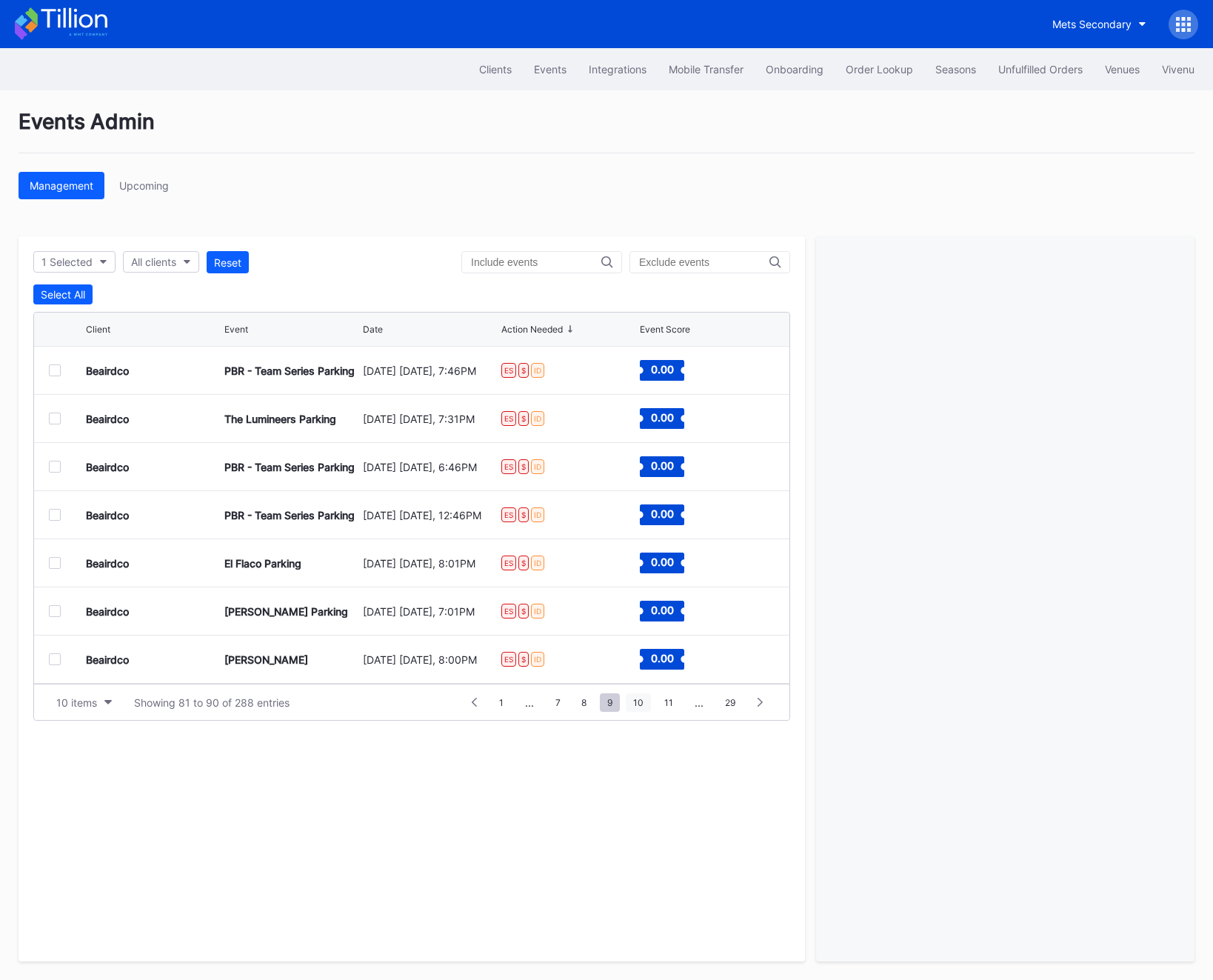
click at [641, 703] on span "10" at bounding box center [638, 702] width 25 height 19
click at [639, 704] on span "11" at bounding box center [639, 702] width 24 height 19
click at [639, 701] on span "12" at bounding box center [637, 702] width 25 height 19
click at [587, 262] on input "text" at bounding box center [536, 262] width 131 height 12
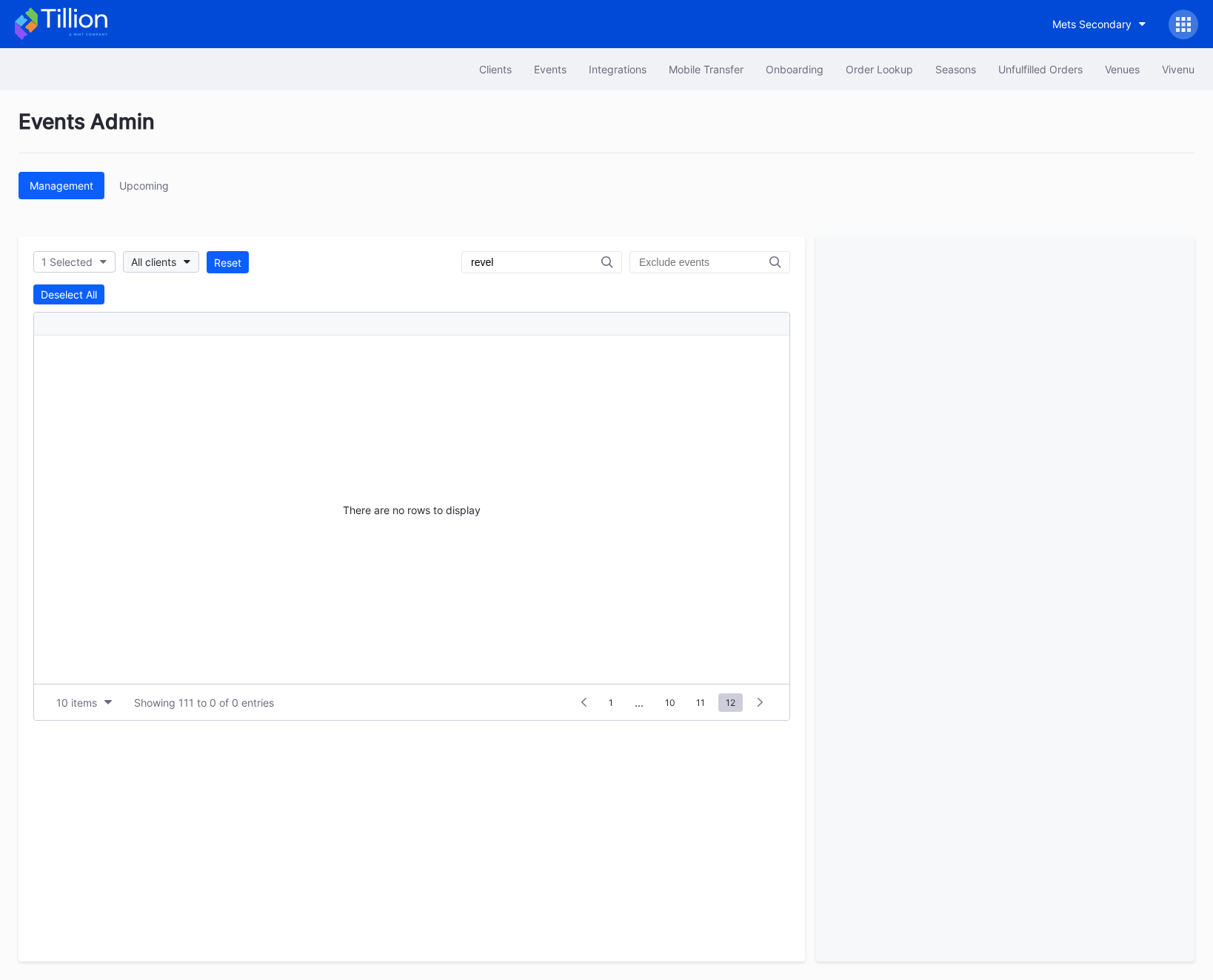
type input "revel"
click at [152, 258] on div "All clients" at bounding box center [153, 261] width 45 height 13
click at [170, 298] on input "mich" at bounding box center [202, 298] width 130 height 12
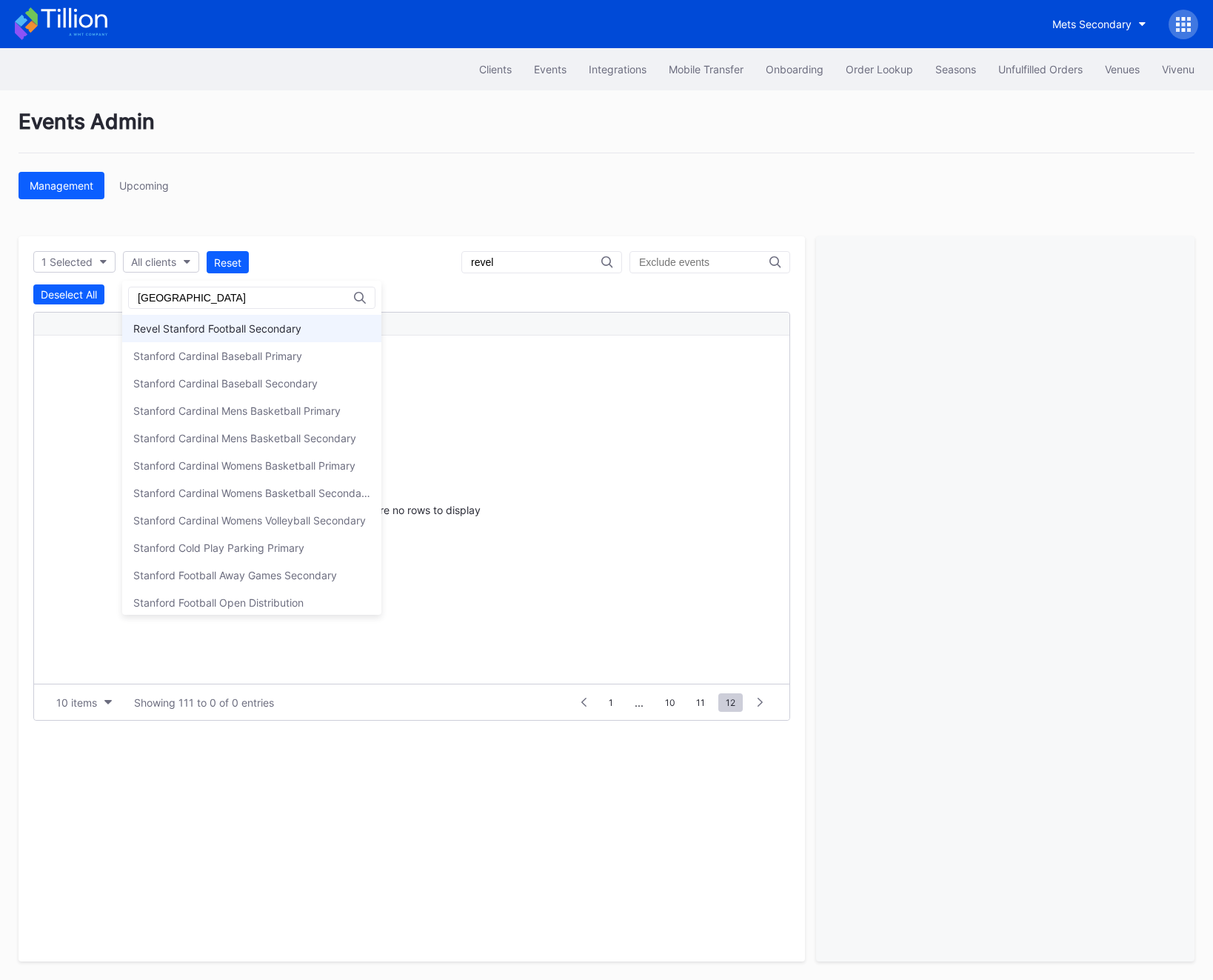
type input "stanford"
click at [197, 323] on div "Revel Stanford Football Secondary" at bounding box center [217, 328] width 168 height 13
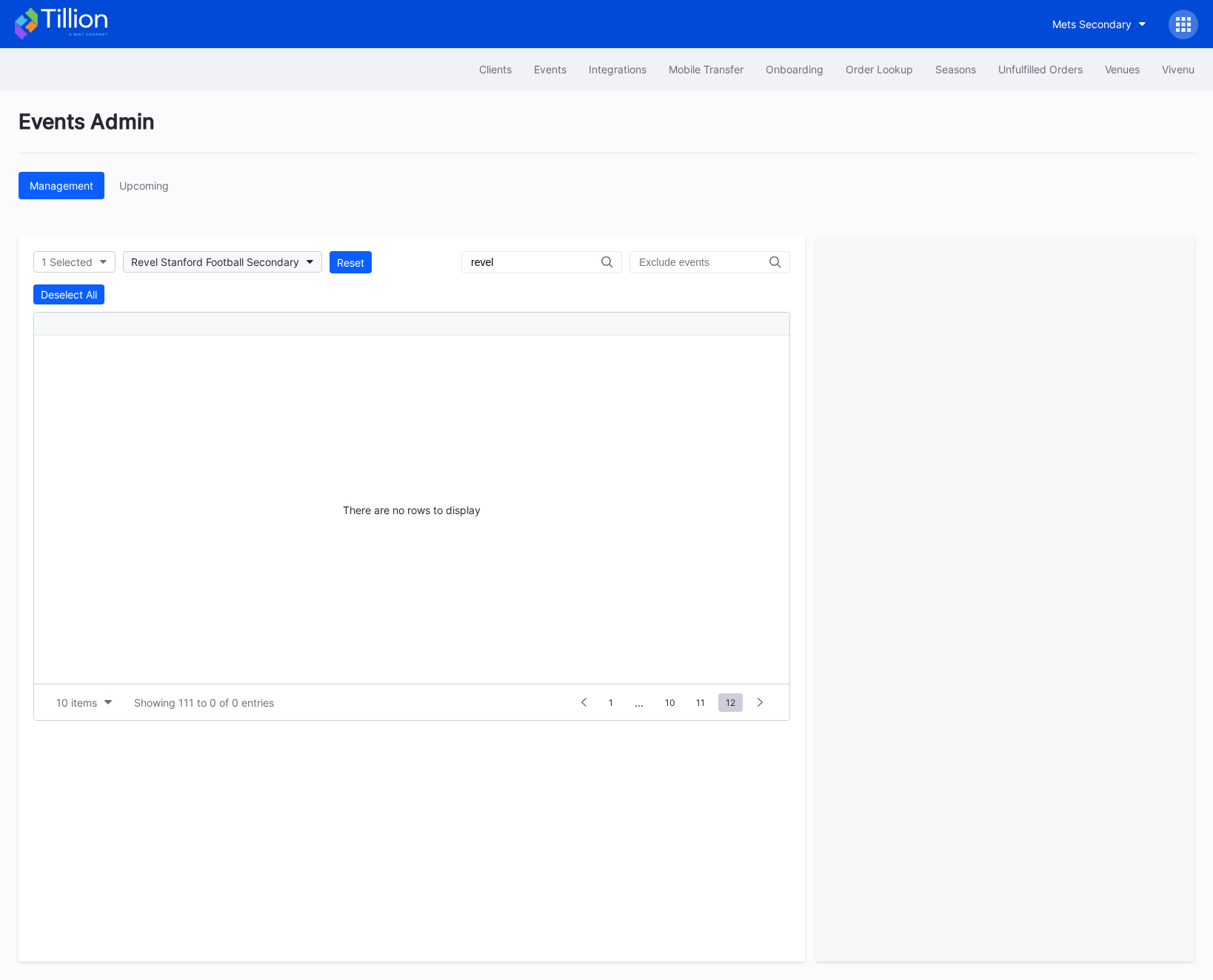
click at [196, 259] on div "Revel Stanford Football Secondary" at bounding box center [215, 261] width 168 height 13
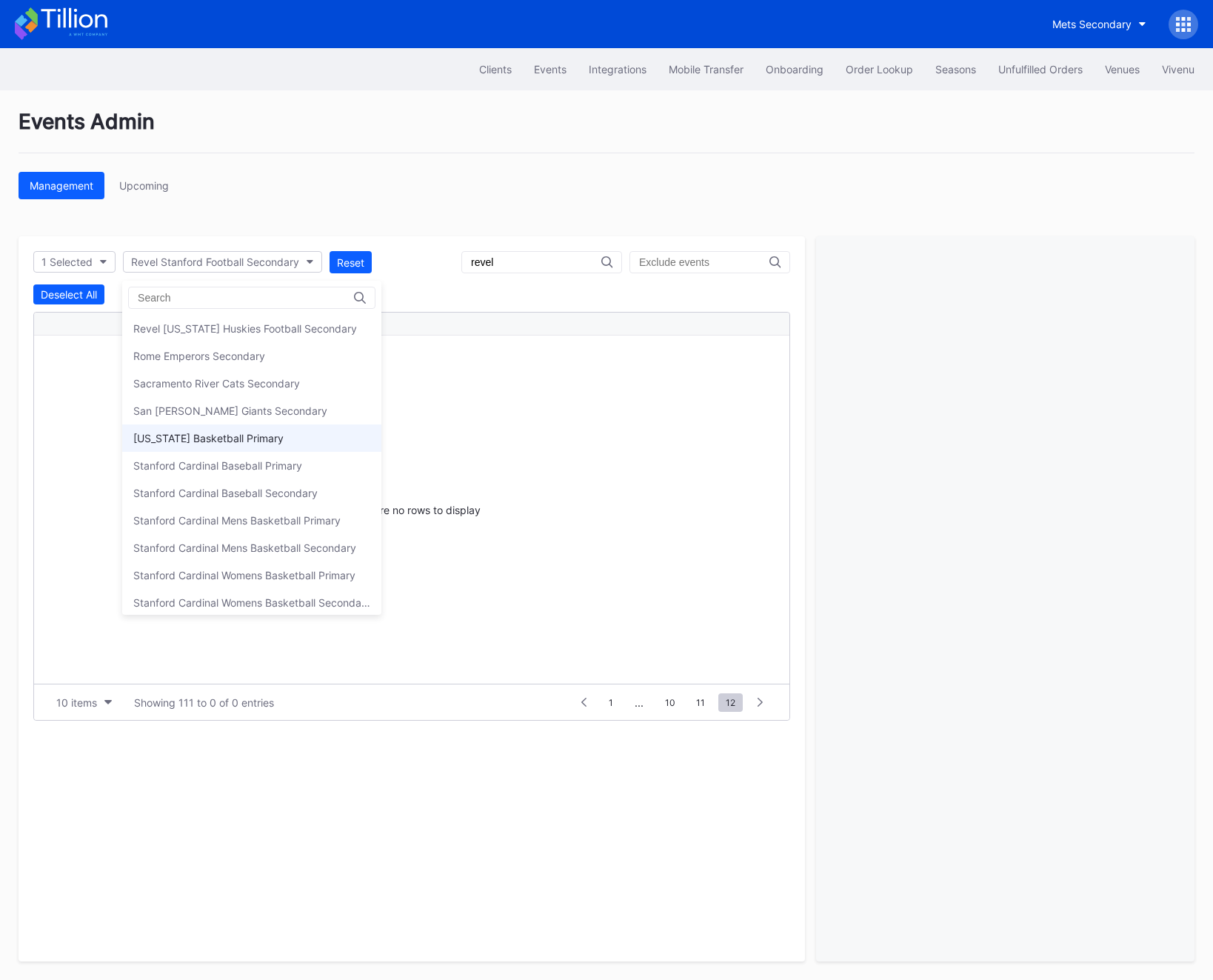
scroll to position [4227, 0]
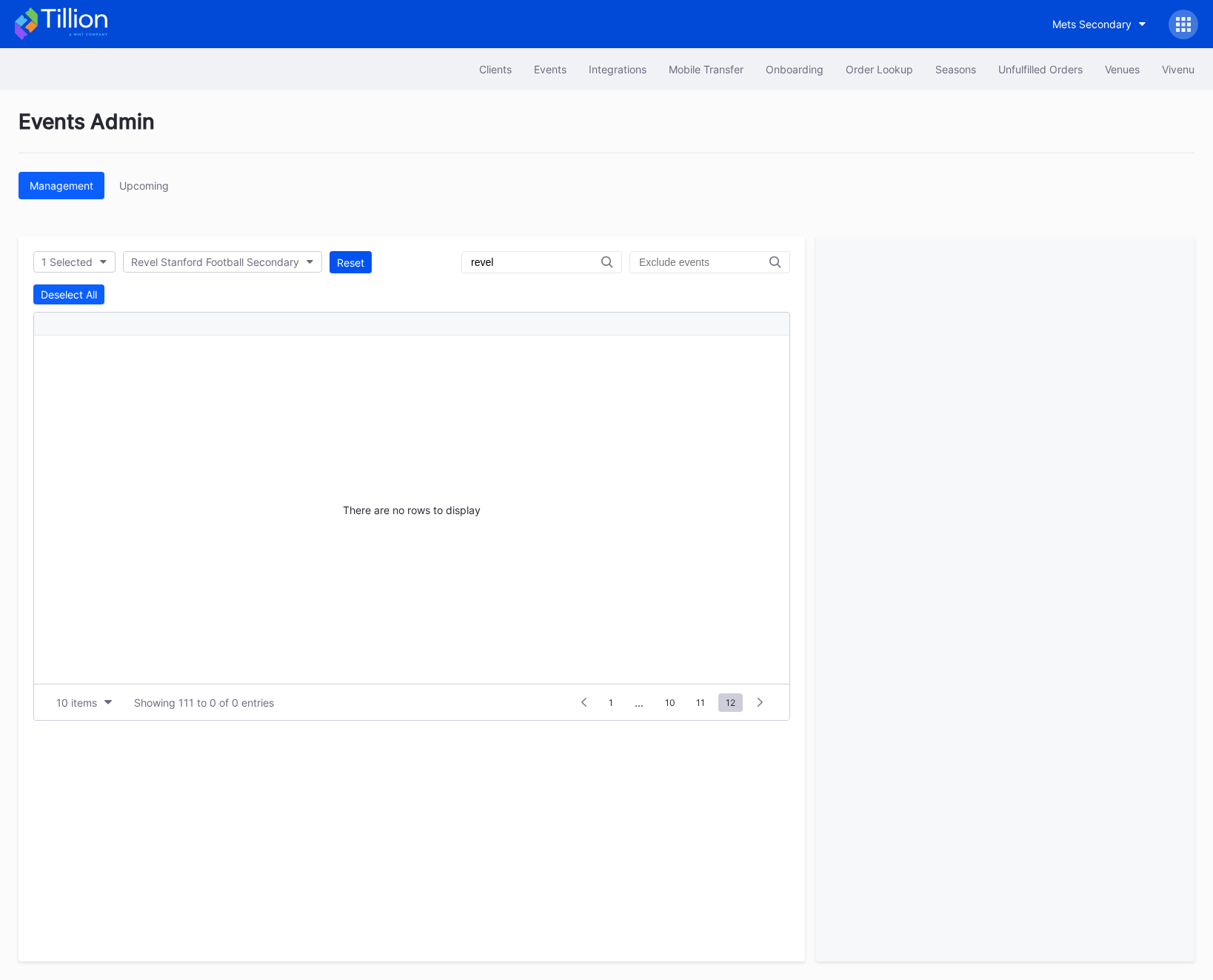
click at [353, 265] on div "Reset" at bounding box center [350, 262] width 27 height 13
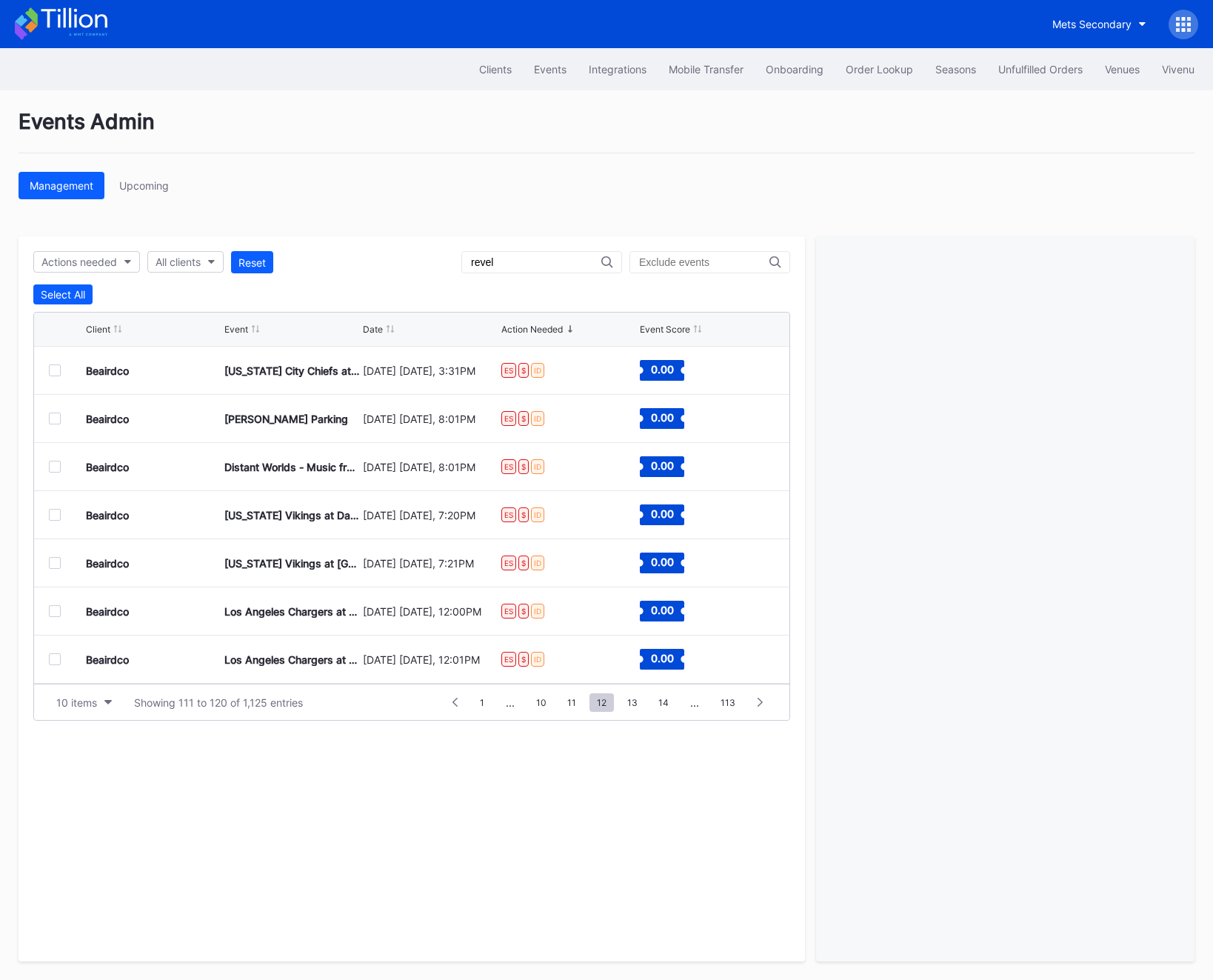
click at [562, 266] on input "revel" at bounding box center [536, 262] width 131 height 12
type input "q"
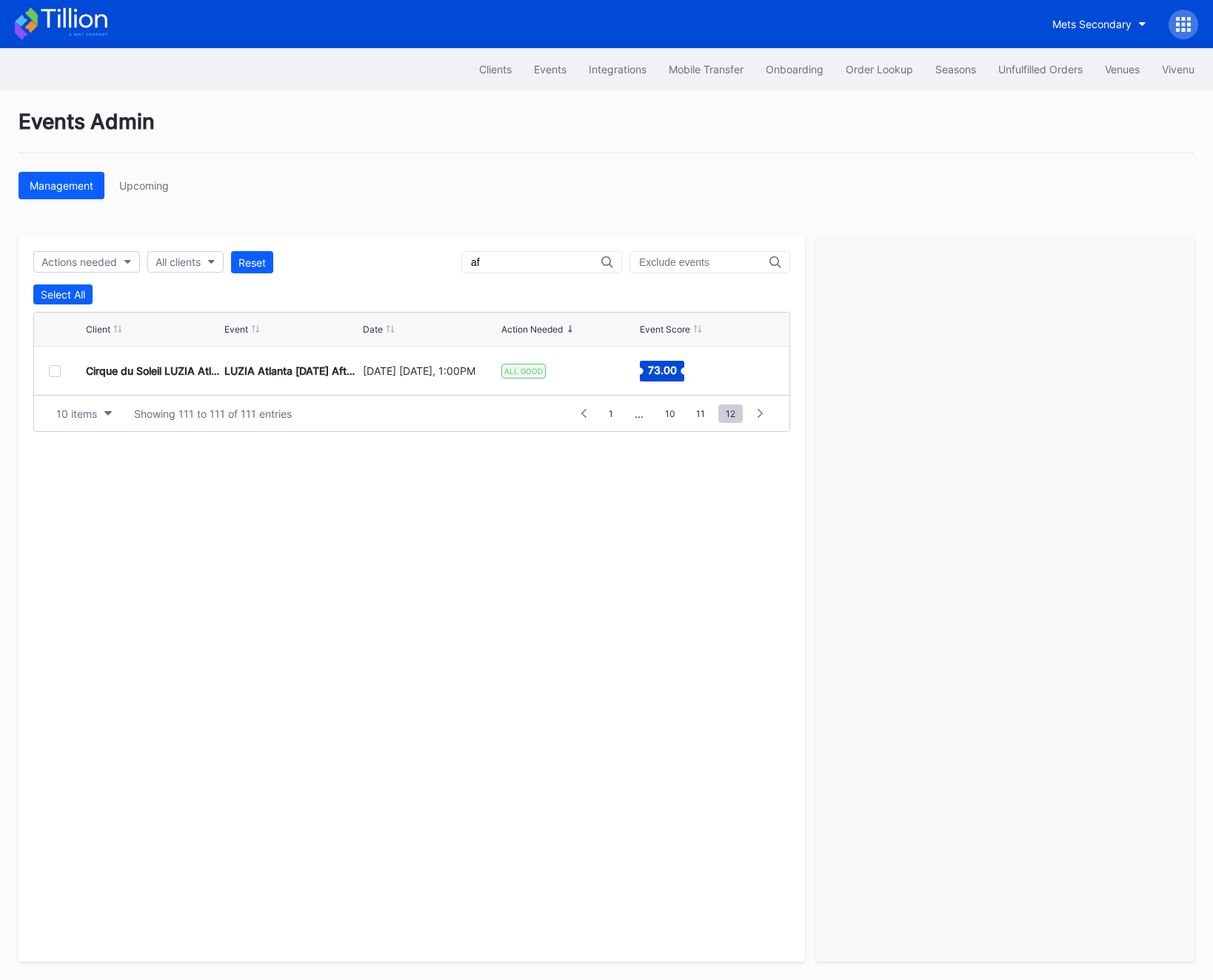
type input "a"
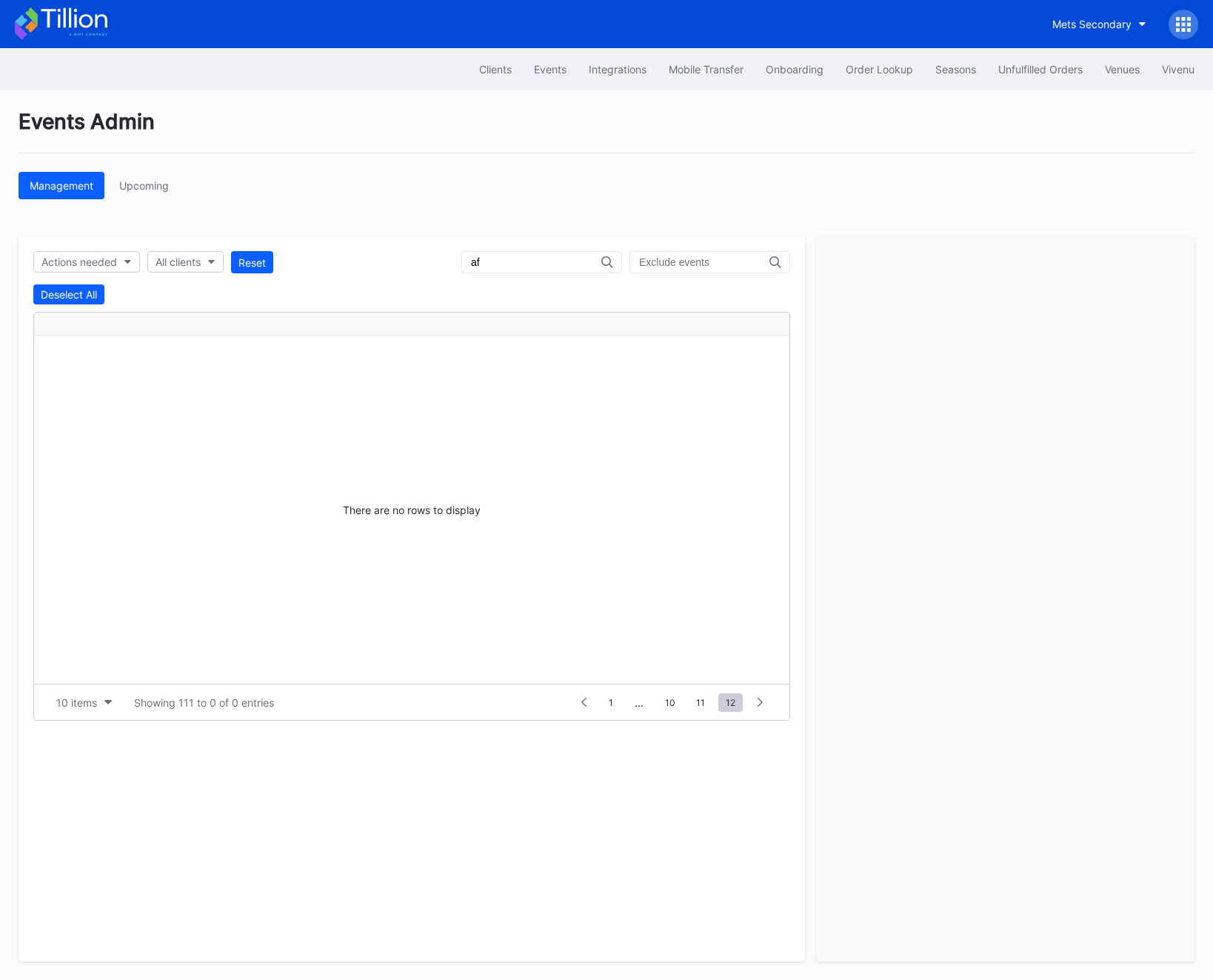
type input "a"
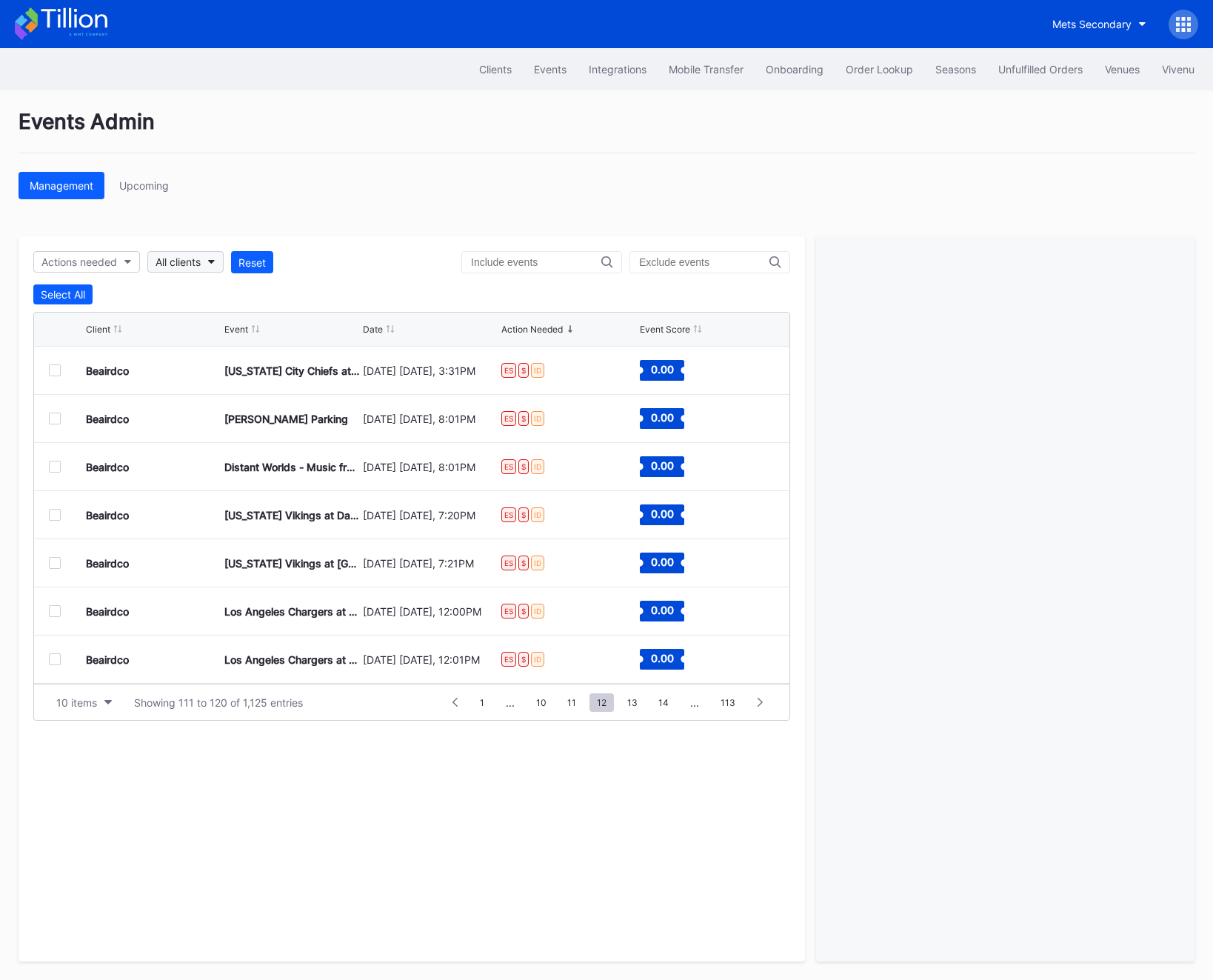
click at [193, 264] on div "All clients" at bounding box center [177, 261] width 45 height 13
type input "revel sta"
click at [218, 338] on div "Revel Stanford Football Secondary" at bounding box center [243, 328] width 190 height 27
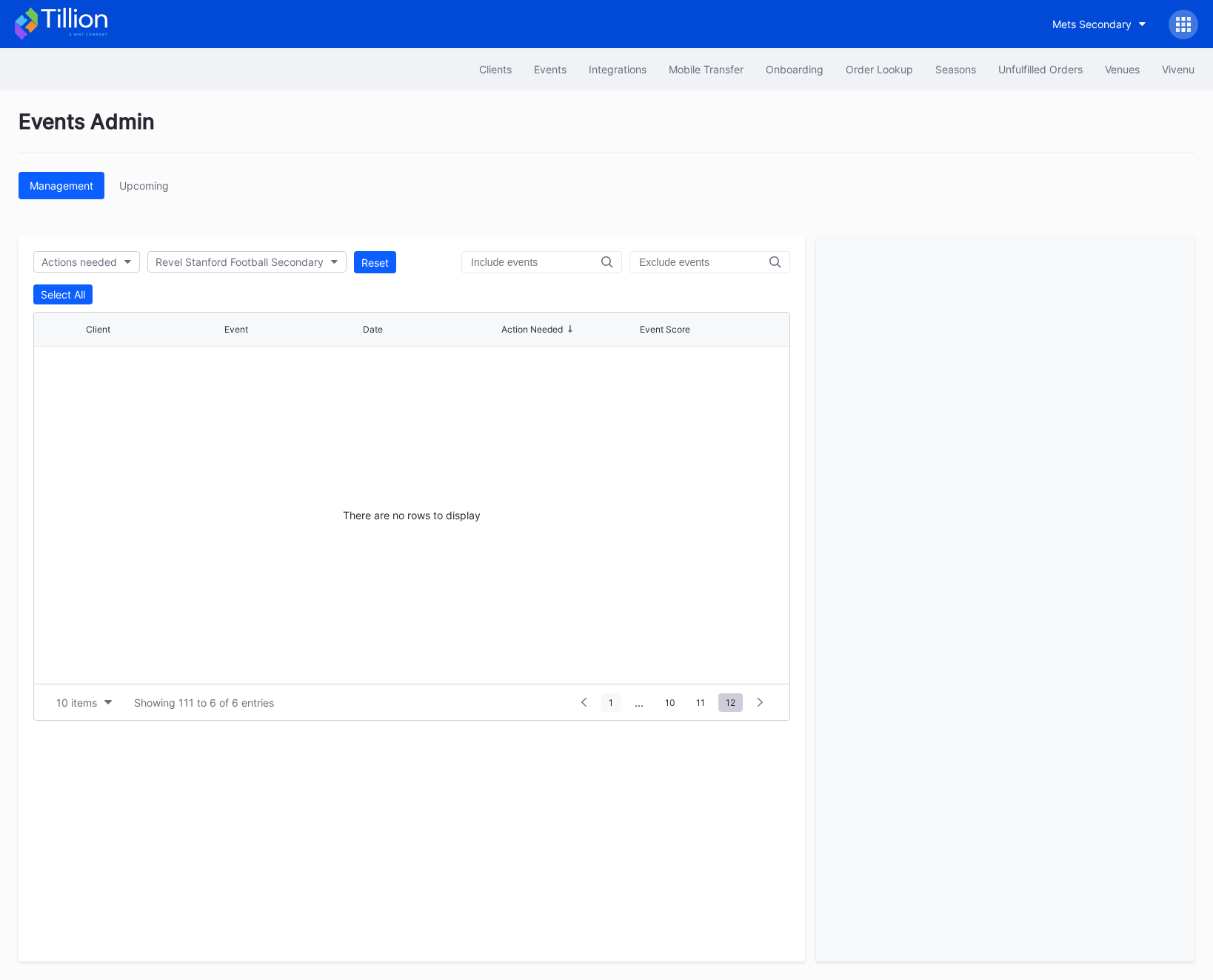
click at [610, 705] on span "1" at bounding box center [610, 702] width 19 height 19
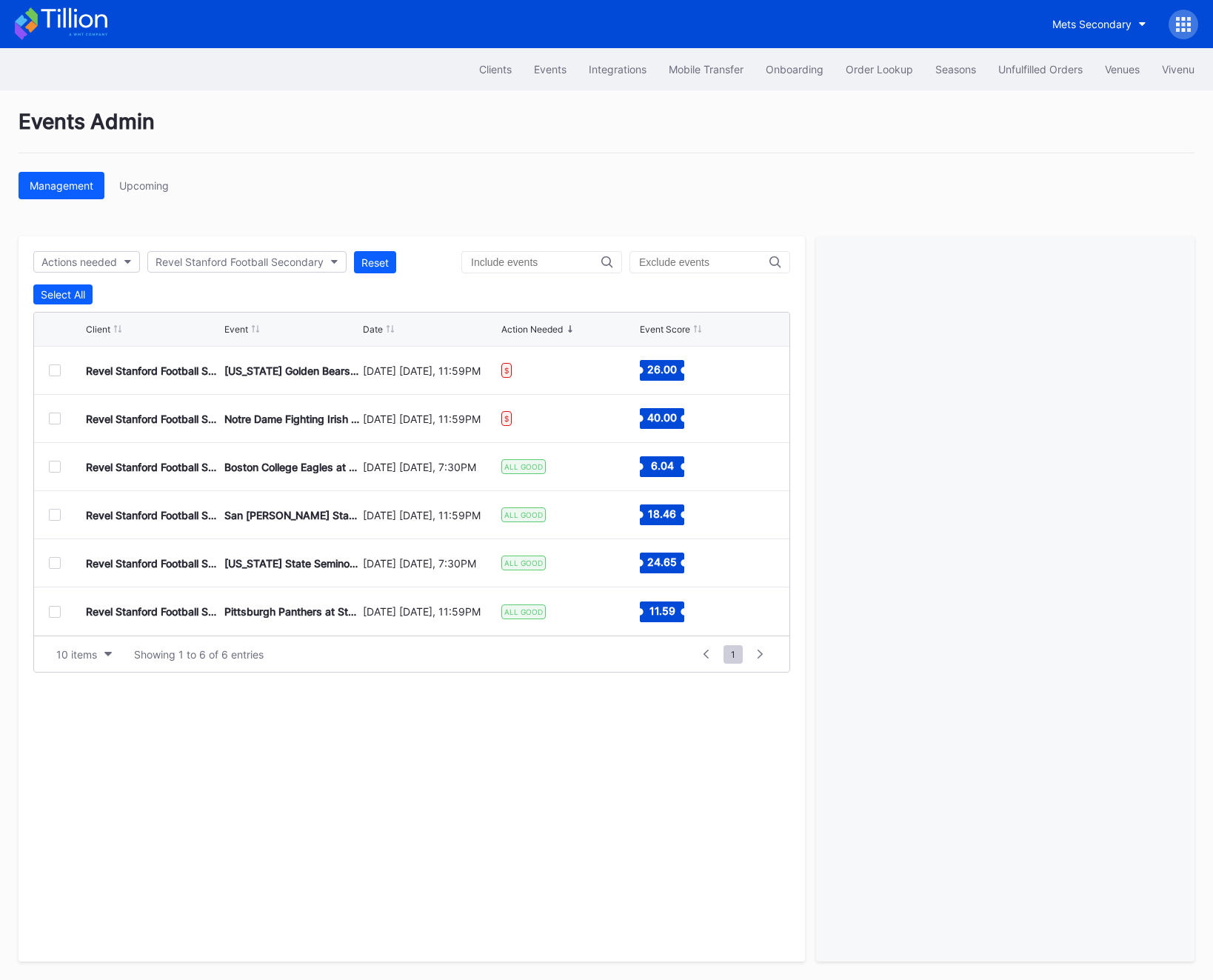
click at [244, 246] on div "Actions needed Revel Stanford Football Secondary Reset Select All Client Event …" at bounding box center [412, 598] width 786 height 725
click at [244, 255] on div "Revel Stanford Football Secondary" at bounding box center [239, 261] width 168 height 13
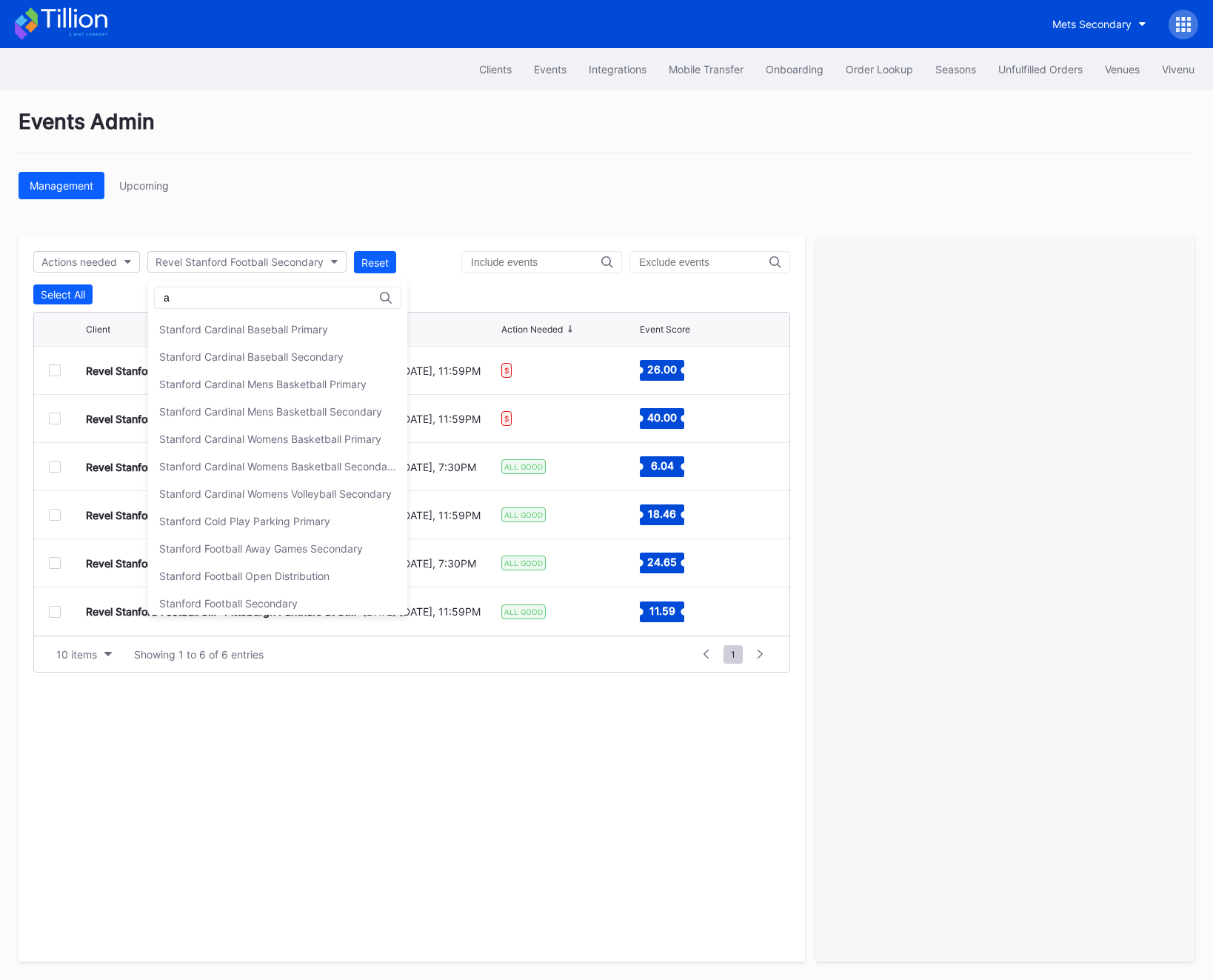
scroll to position [0, 0]
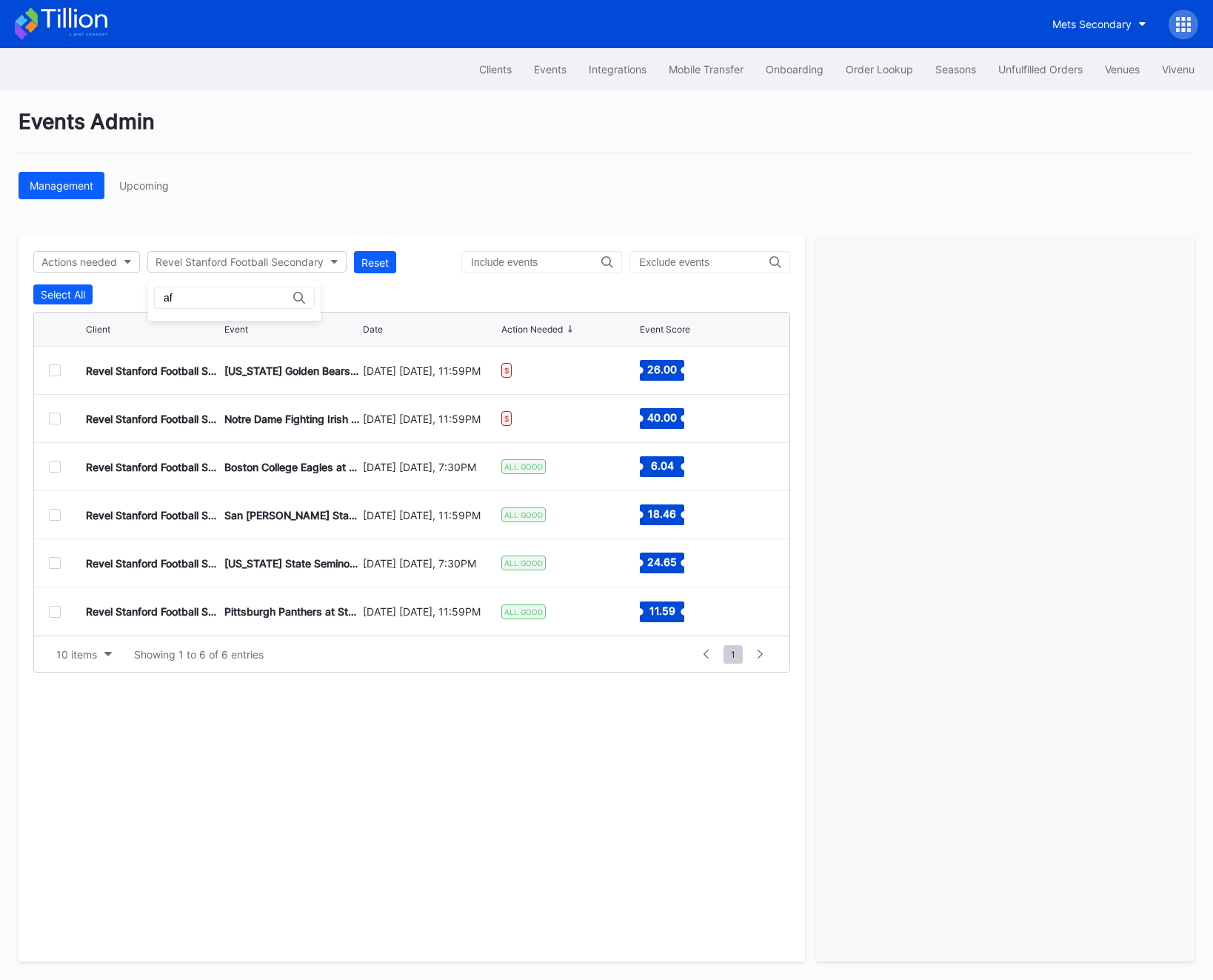
type input "a"
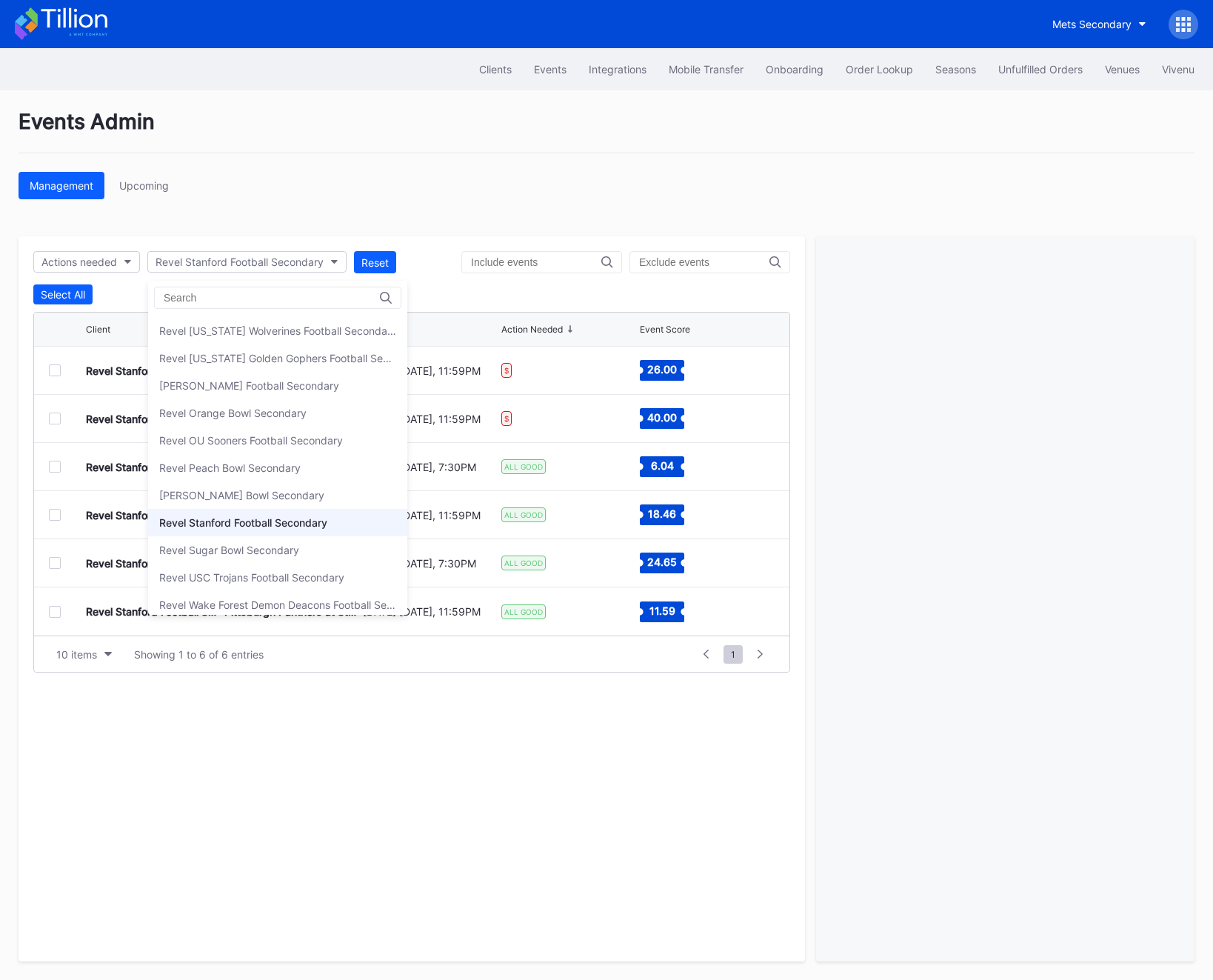
scroll to position [4137, 0]
